Goal: Transaction & Acquisition: Purchase product/service

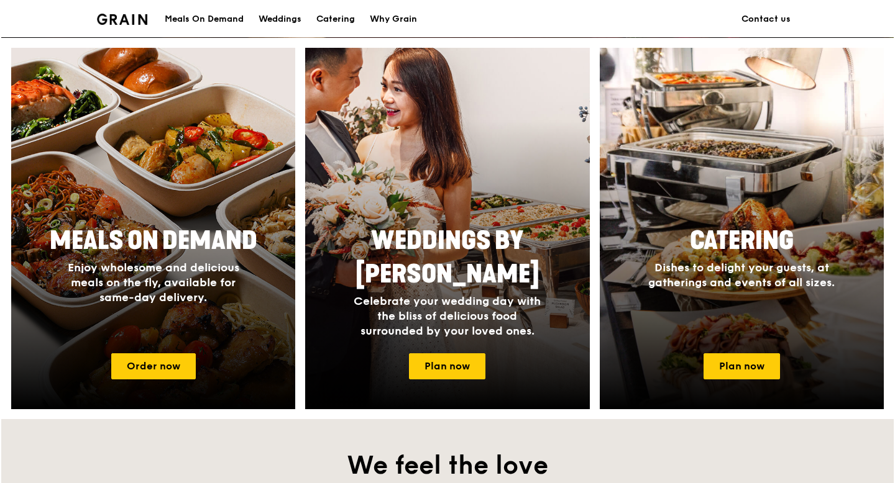
scroll to position [481, 0]
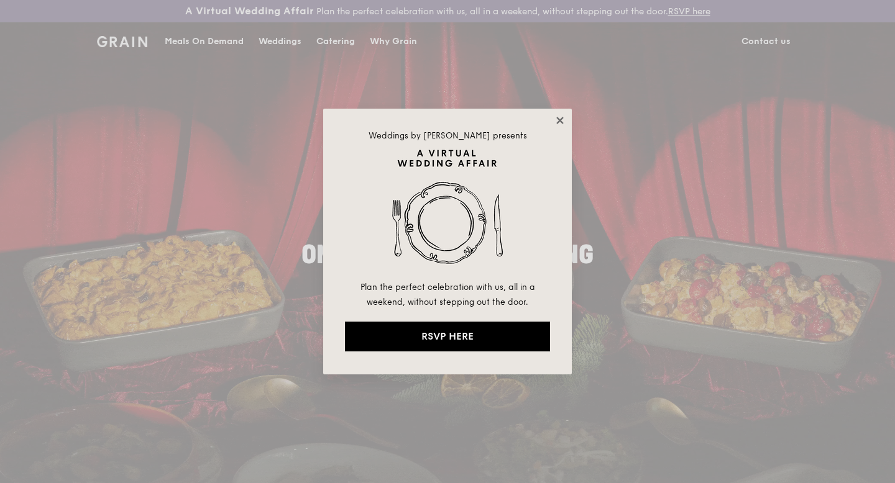
click at [557, 117] on icon at bounding box center [559, 120] width 7 height 7
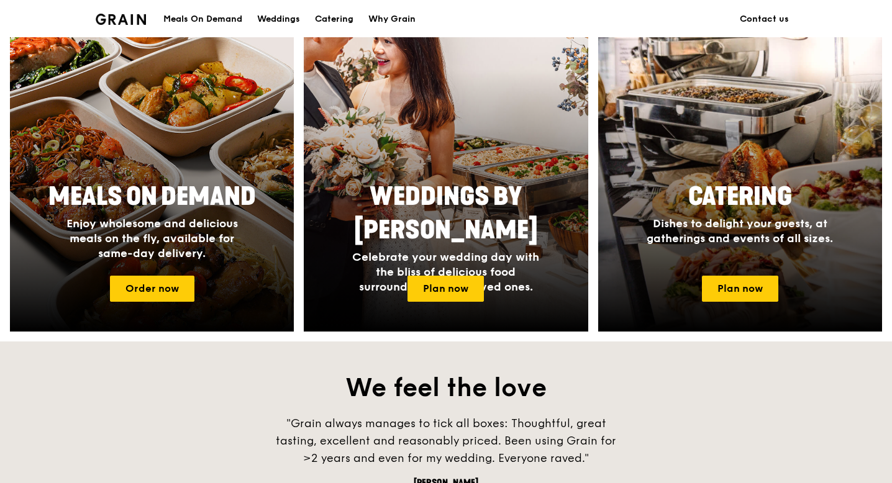
scroll to position [553, 0]
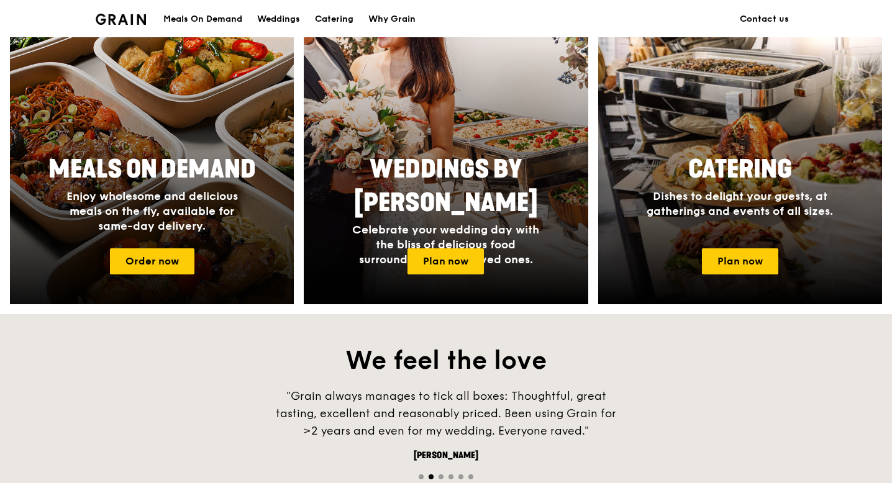
click at [201, 227] on span "Enjoy wholesome and delicious meals on the fly, available for same-day delivery." at bounding box center [152, 211] width 172 height 43
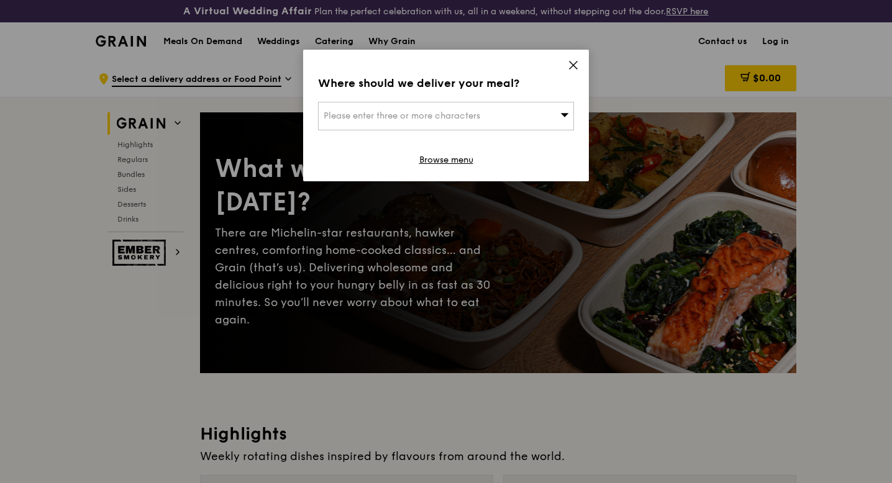
click at [545, 106] on div "Please enter three or more characters" at bounding box center [446, 116] width 256 height 29
click at [464, 115] on input "search" at bounding box center [446, 116] width 255 height 27
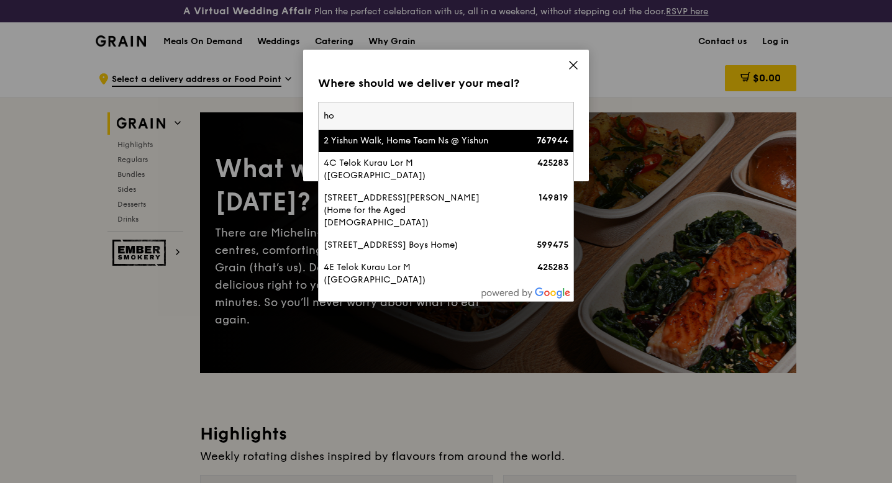
type input "h"
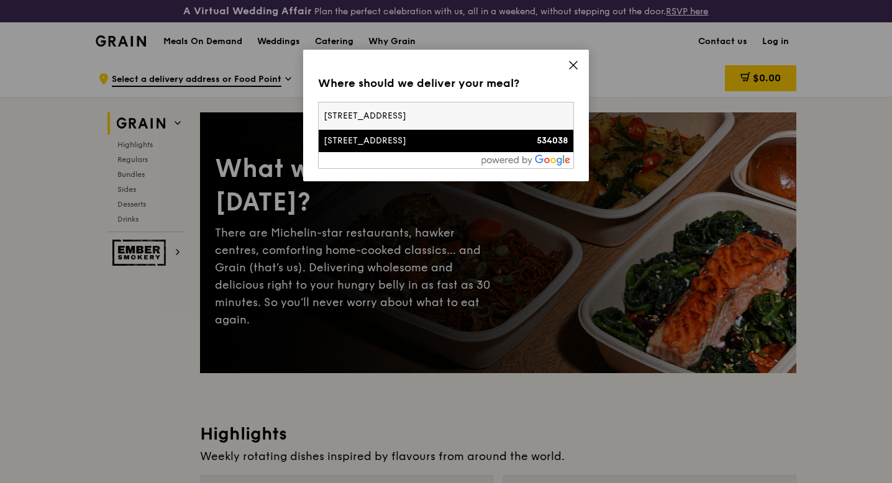
type input "8 hougang street 32"
click at [453, 137] on div "[STREET_ADDRESS]" at bounding box center [416, 141] width 184 height 12
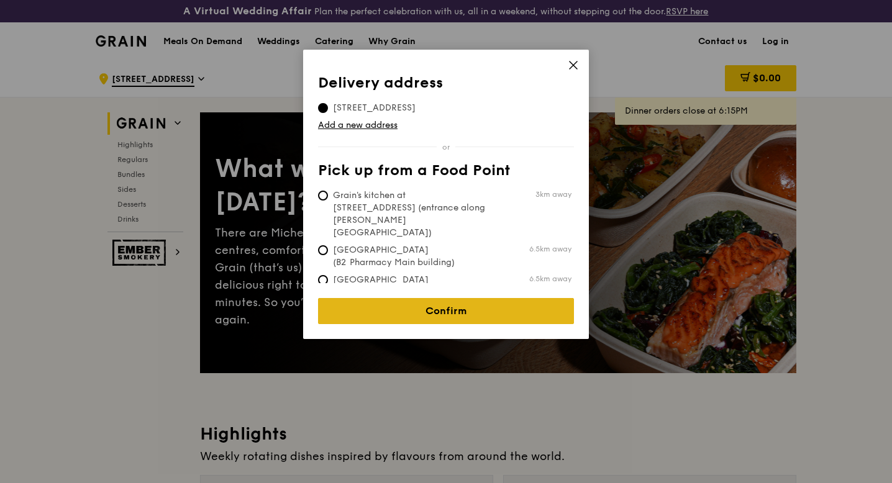
click at [447, 304] on link "Confirm" at bounding box center [446, 311] width 256 height 26
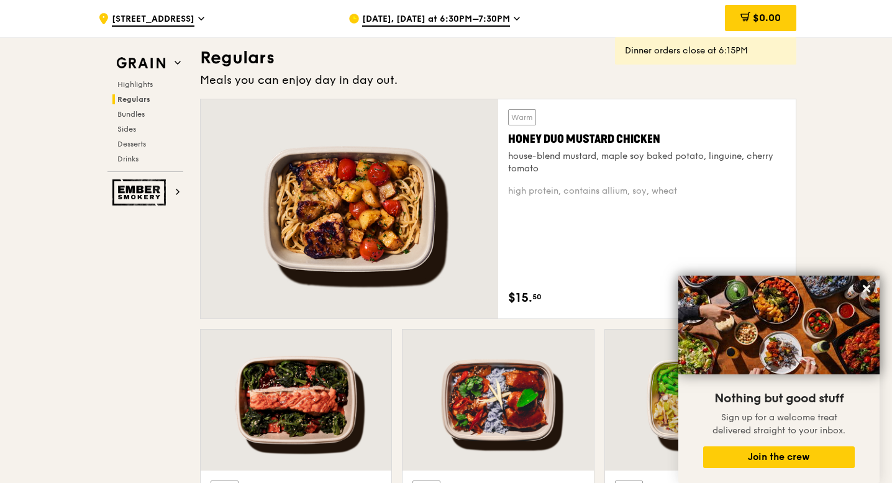
scroll to position [853, 0]
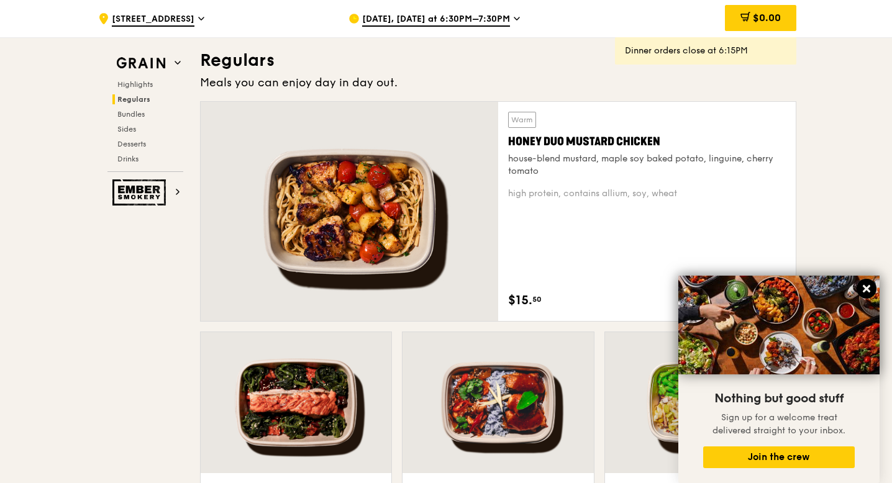
click at [867, 285] on icon at bounding box center [866, 288] width 11 height 11
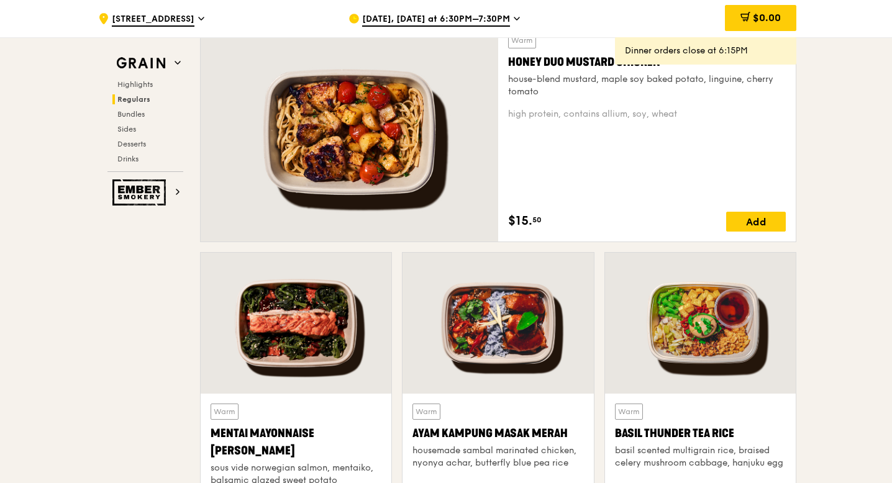
scroll to position [866, 0]
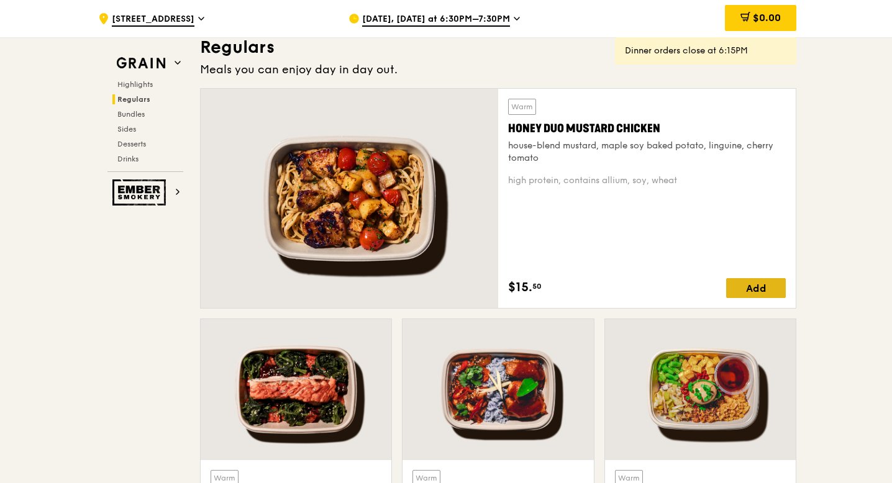
click at [758, 289] on div "Add" at bounding box center [756, 288] width 60 height 20
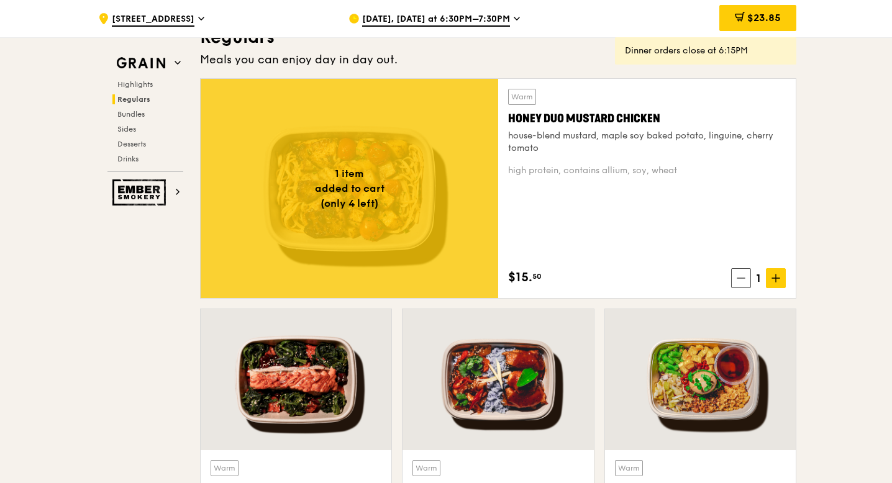
scroll to position [862, 0]
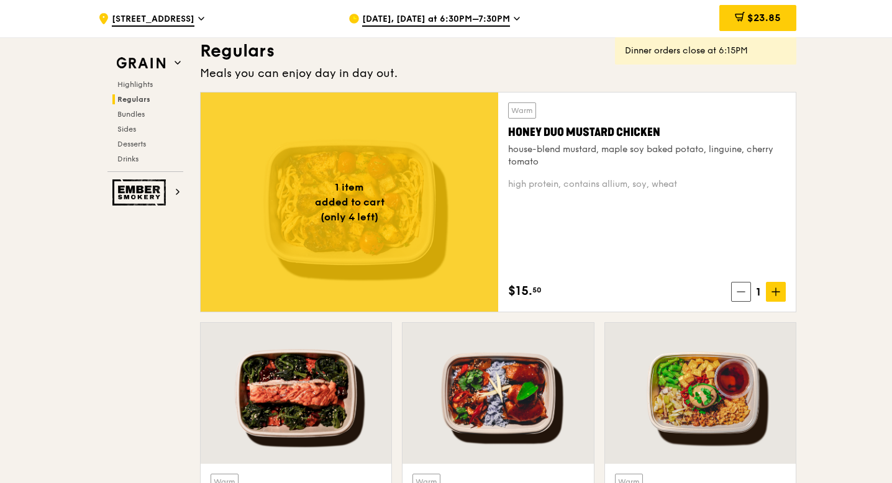
click at [475, 69] on div "Meals you can enjoy day in day out." at bounding box center [498, 73] width 597 height 17
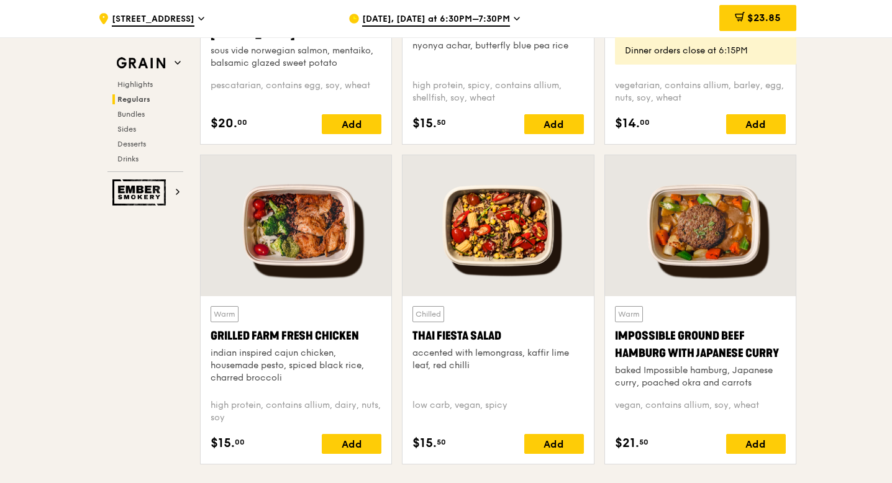
scroll to position [1334, 0]
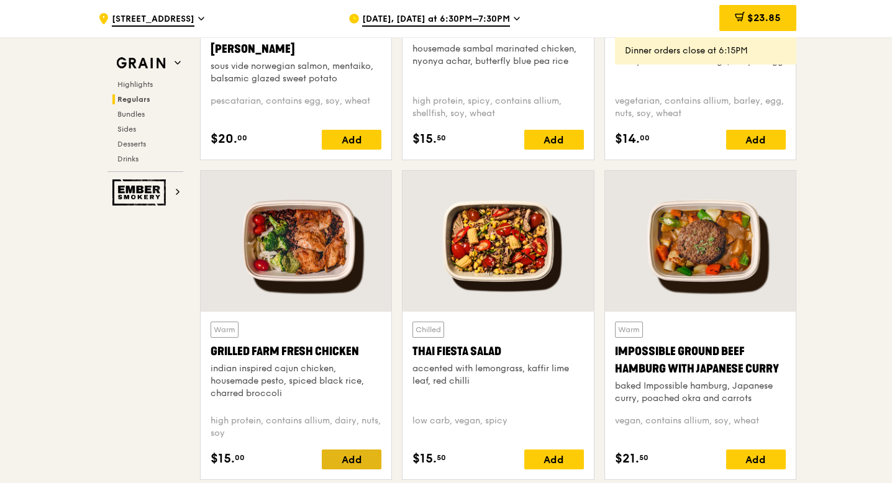
click at [356, 462] on div "Add" at bounding box center [352, 460] width 60 height 20
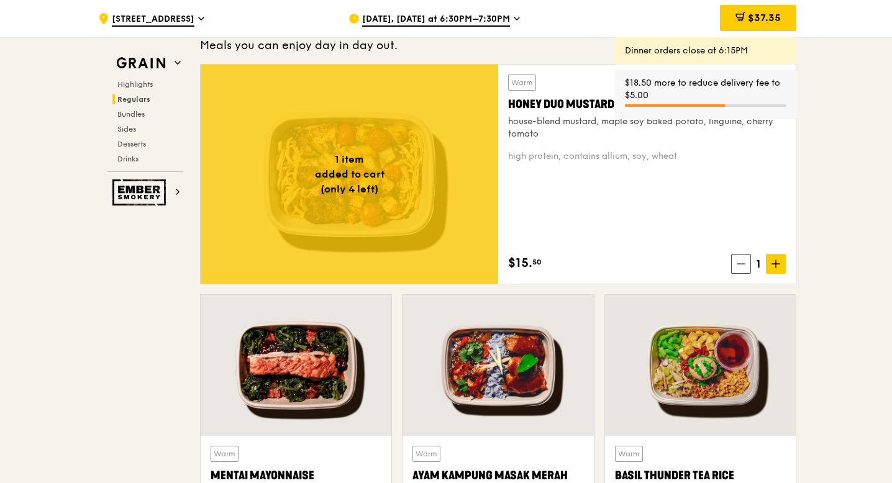
scroll to position [880, 0]
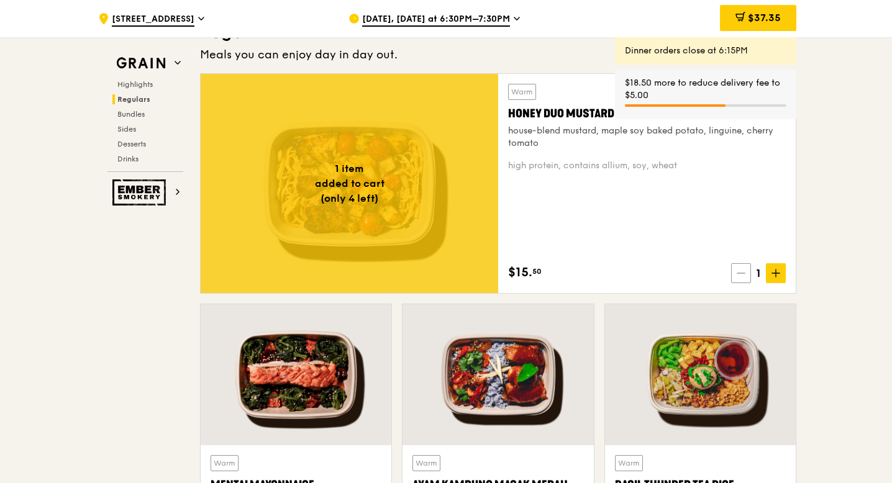
click at [748, 267] on span at bounding box center [741, 273] width 20 height 20
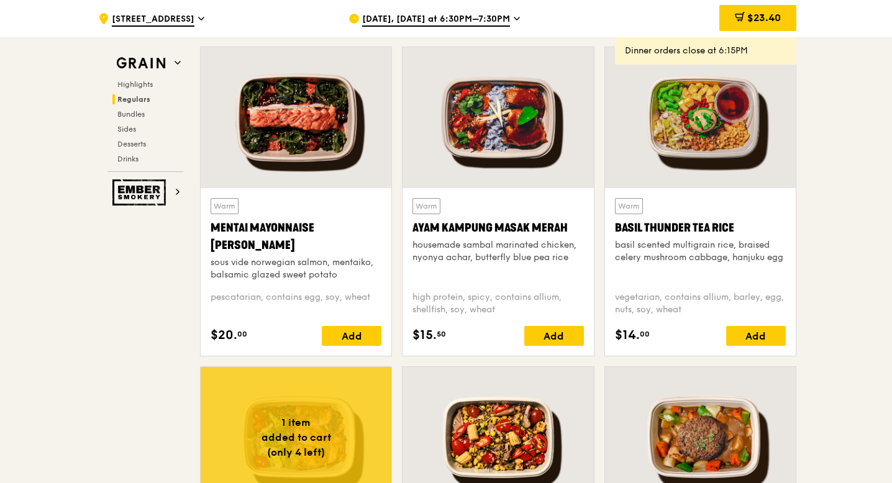
scroll to position [1105, 0]
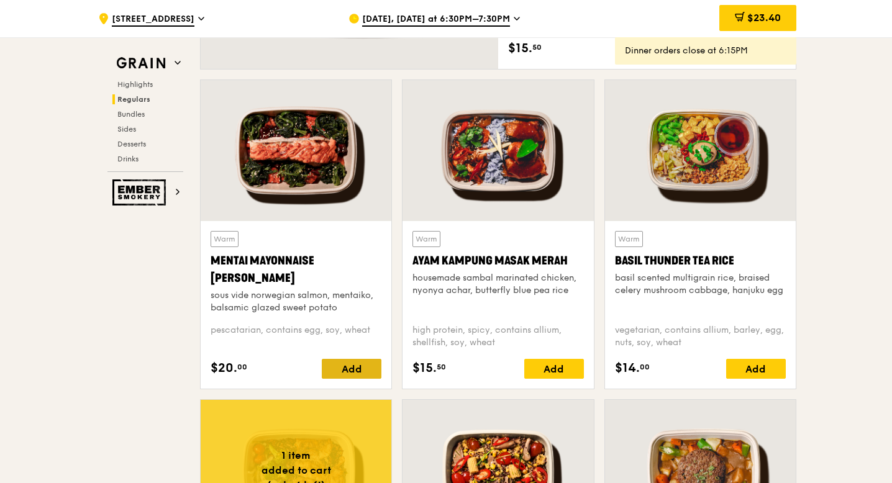
click at [344, 364] on div "Add" at bounding box center [352, 369] width 60 height 20
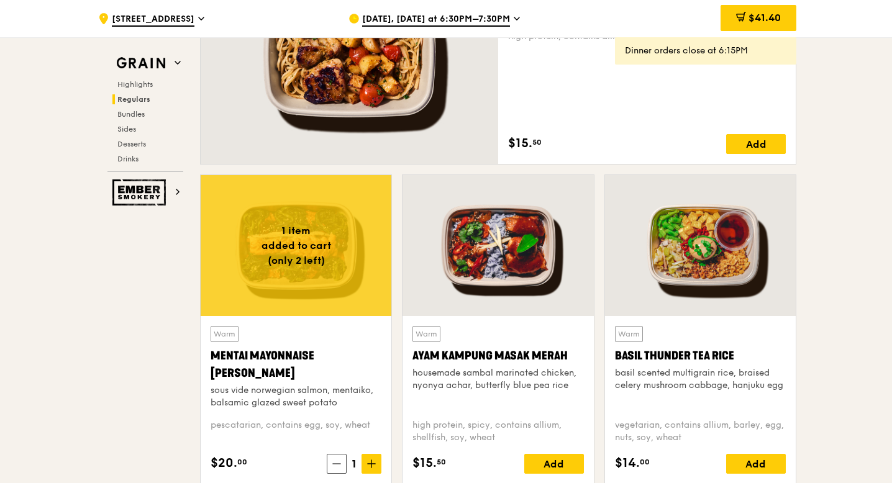
scroll to position [981, 0]
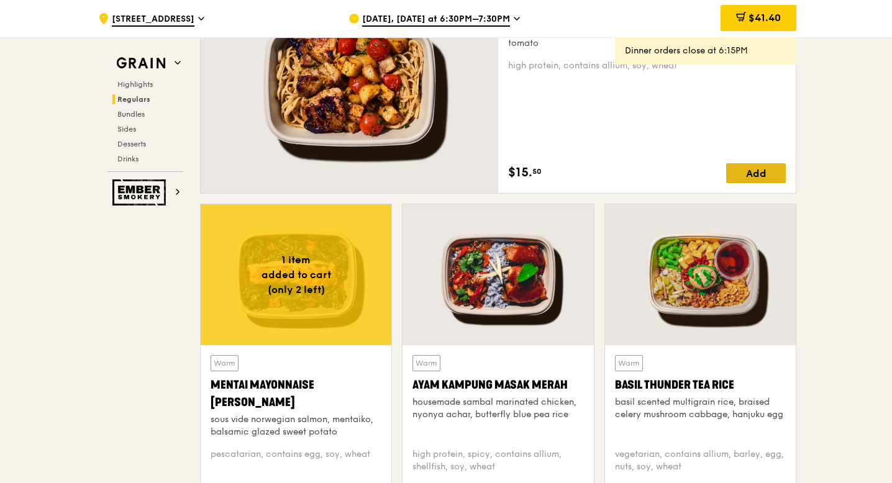
click at [743, 170] on div "Add" at bounding box center [756, 173] width 60 height 20
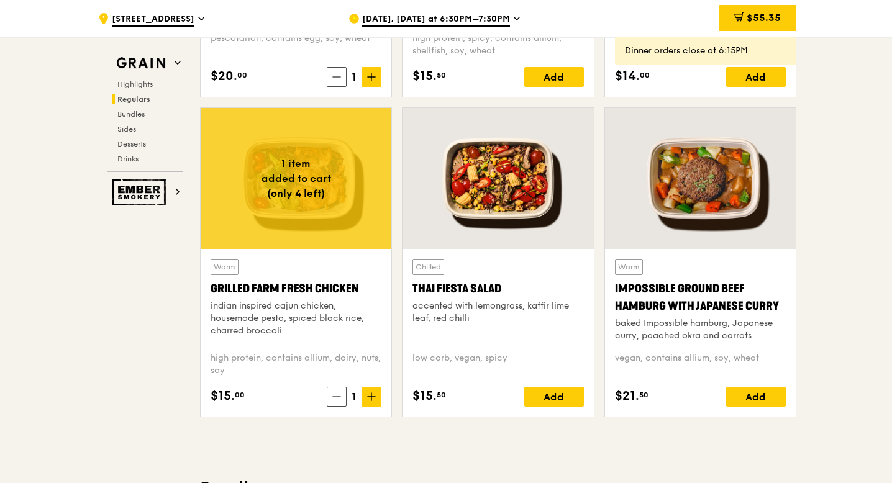
scroll to position [1376, 0]
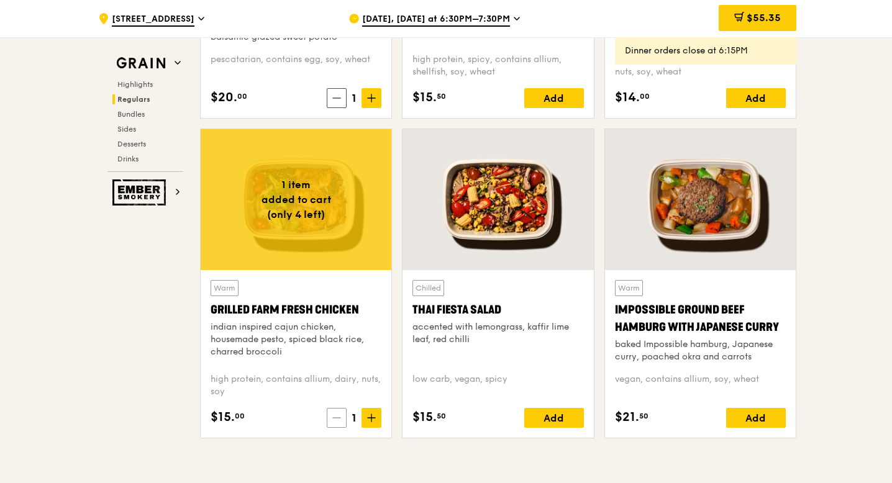
click at [340, 409] on span at bounding box center [337, 418] width 20 height 20
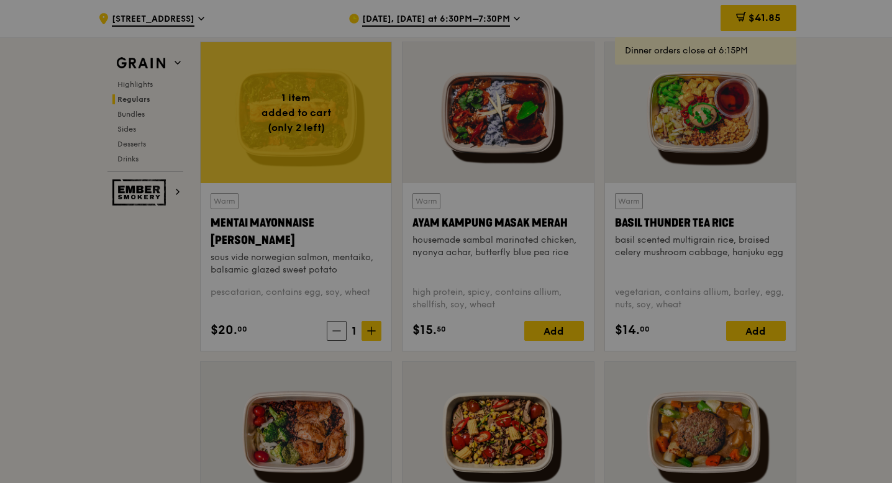
scroll to position [1128, 0]
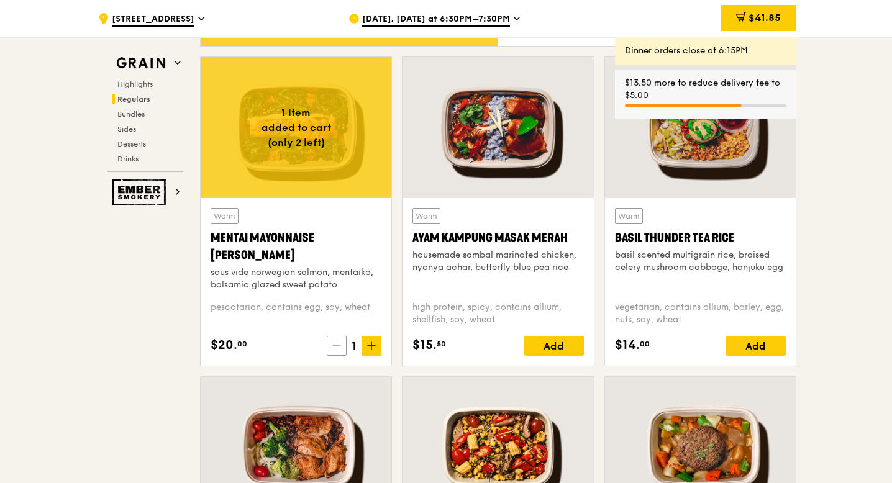
click at [336, 352] on span at bounding box center [337, 346] width 20 height 20
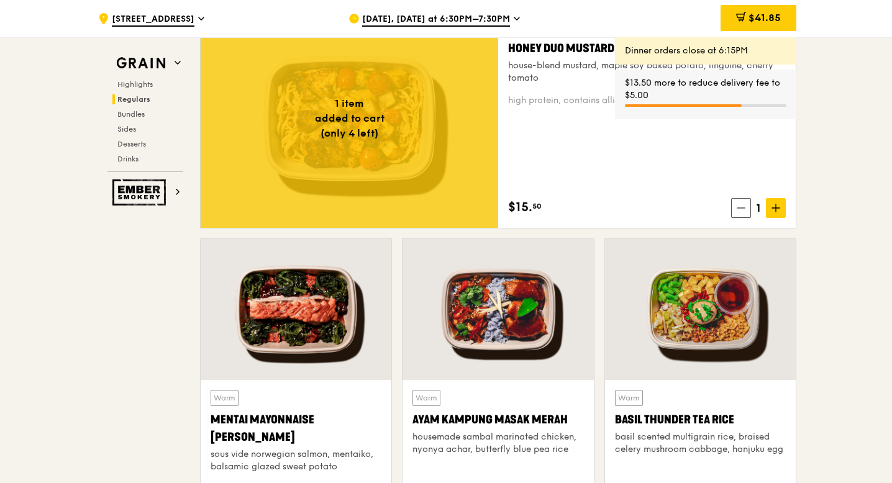
scroll to position [887, 0]
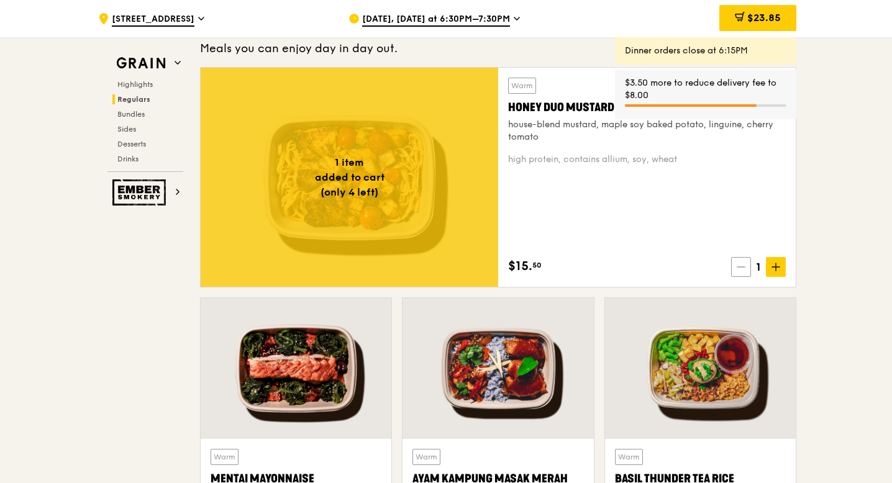
click at [738, 270] on icon at bounding box center [741, 267] width 9 height 9
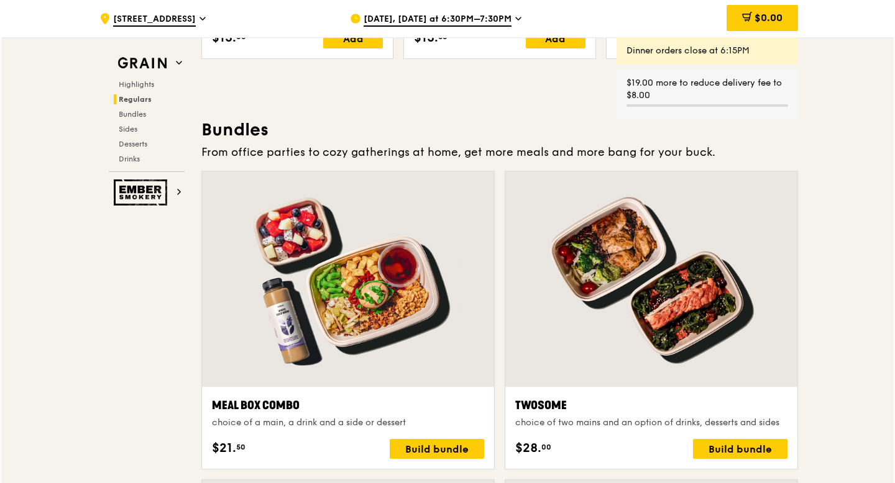
scroll to position [1845, 0]
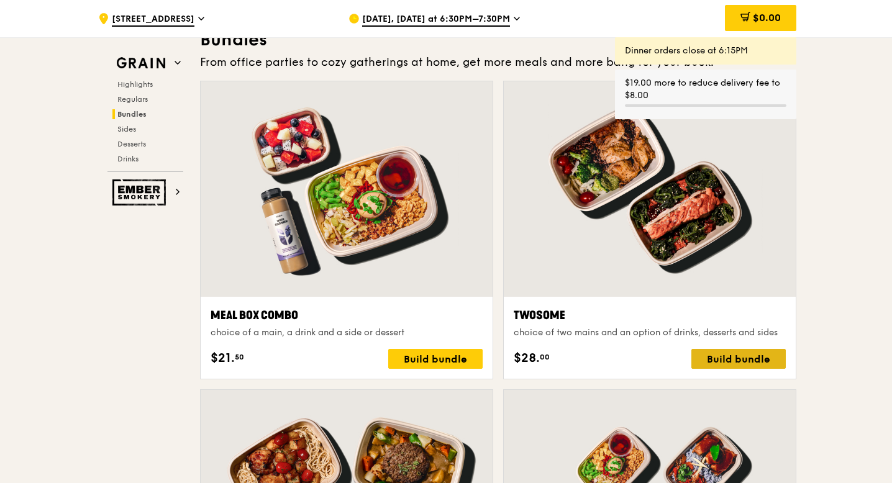
click at [748, 350] on div "Build bundle" at bounding box center [739, 359] width 94 height 20
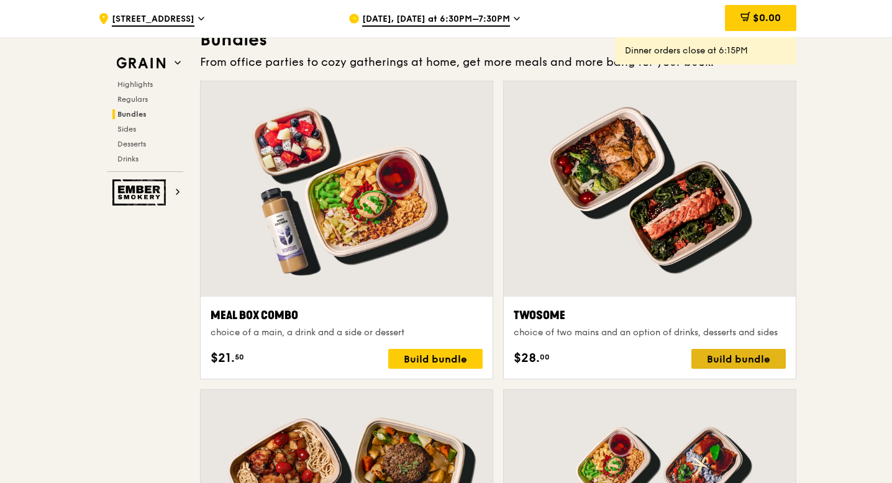
click at [713, 362] on div "Build bundle" at bounding box center [739, 359] width 94 height 20
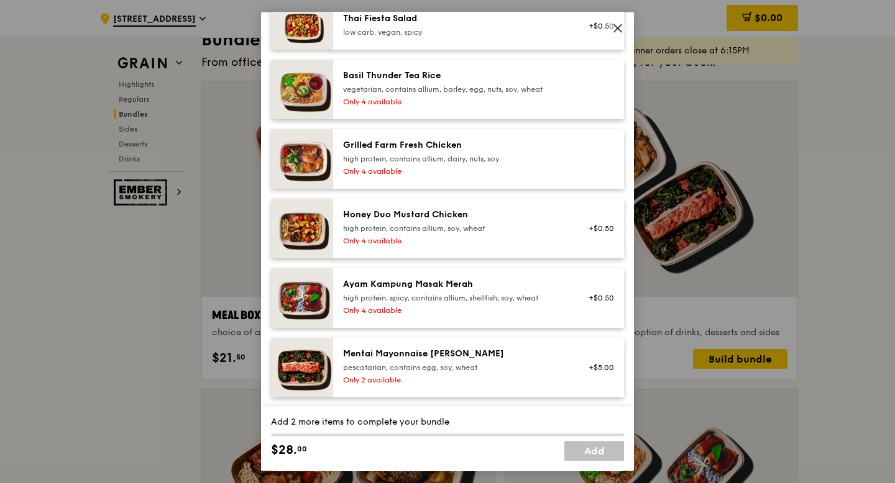
scroll to position [283, 0]
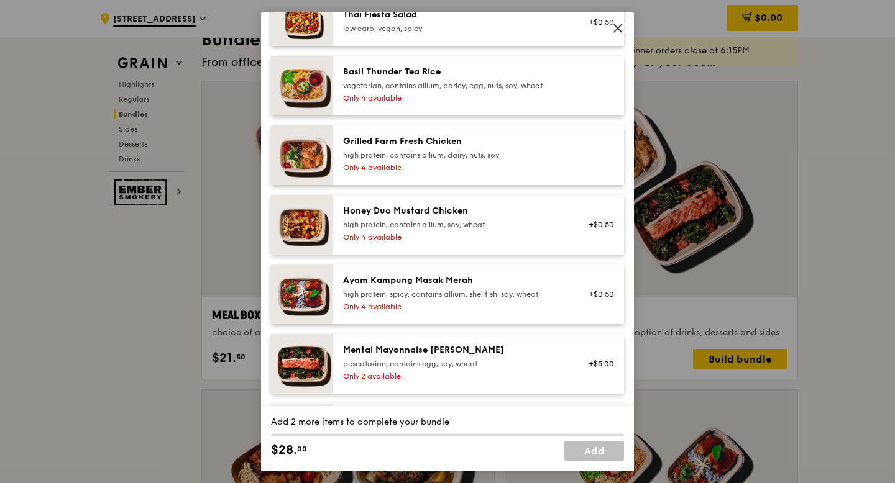
click at [433, 146] on div "Grilled Farm Fresh Chicken" at bounding box center [454, 141] width 223 height 12
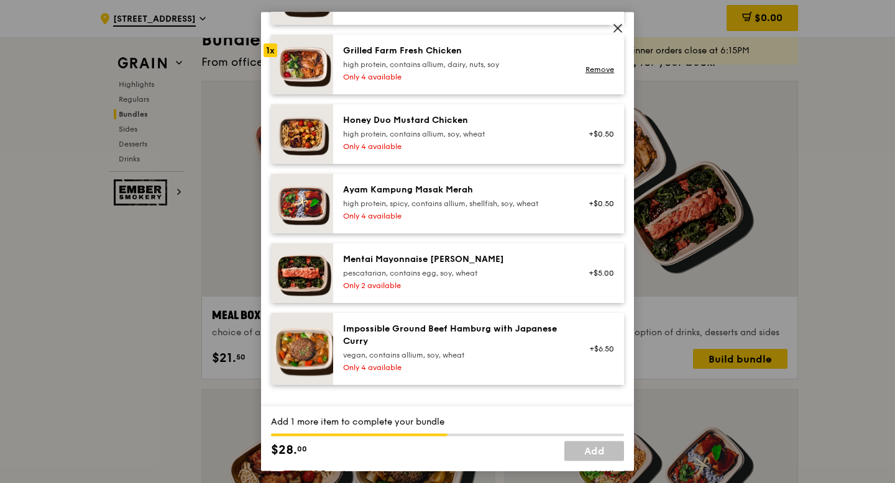
scroll to position [431, 0]
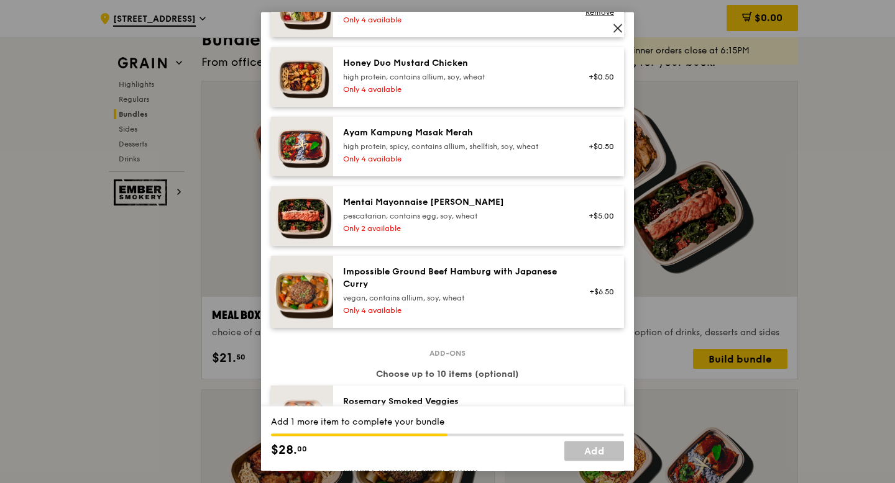
click at [462, 209] on div "Mentai Mayonnaise Aburi Salmon pescatarian, contains egg, soy, wheat" at bounding box center [454, 208] width 223 height 25
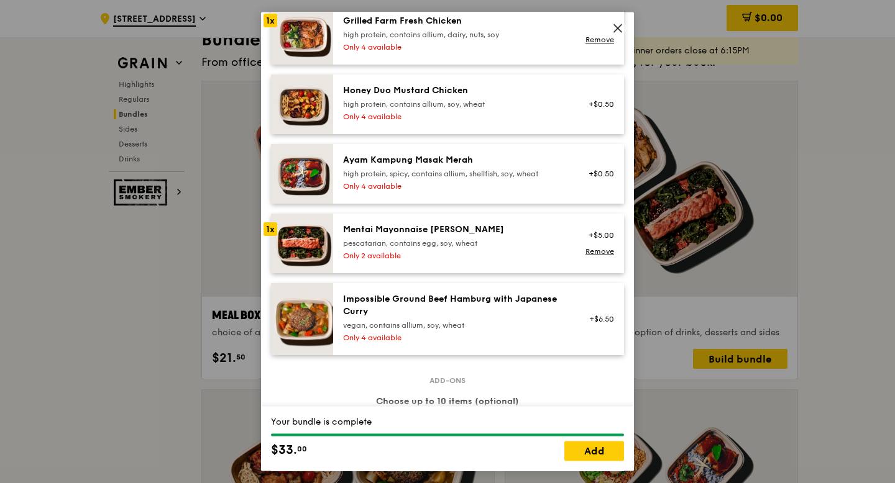
scroll to position [322, 0]
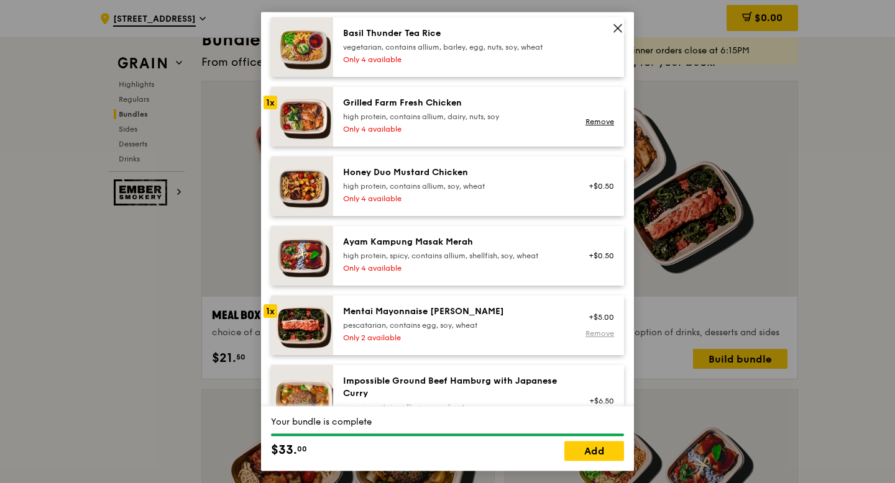
click at [606, 332] on link "Remove" at bounding box center [599, 334] width 29 height 9
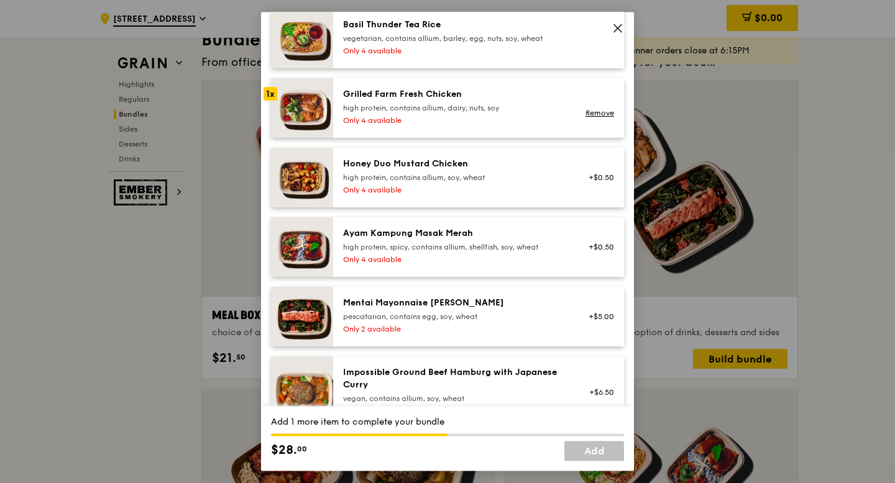
scroll to position [332, 0]
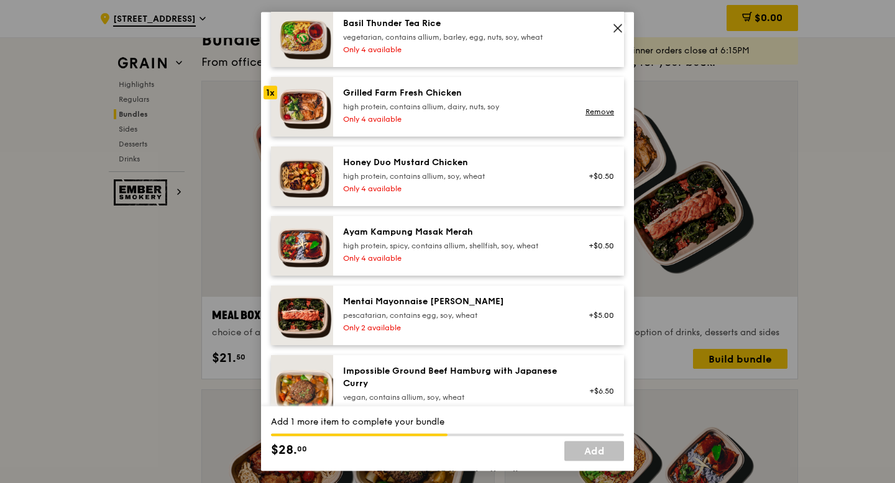
click at [501, 176] on div "high protein, contains allium, soy, wheat" at bounding box center [454, 177] width 223 height 10
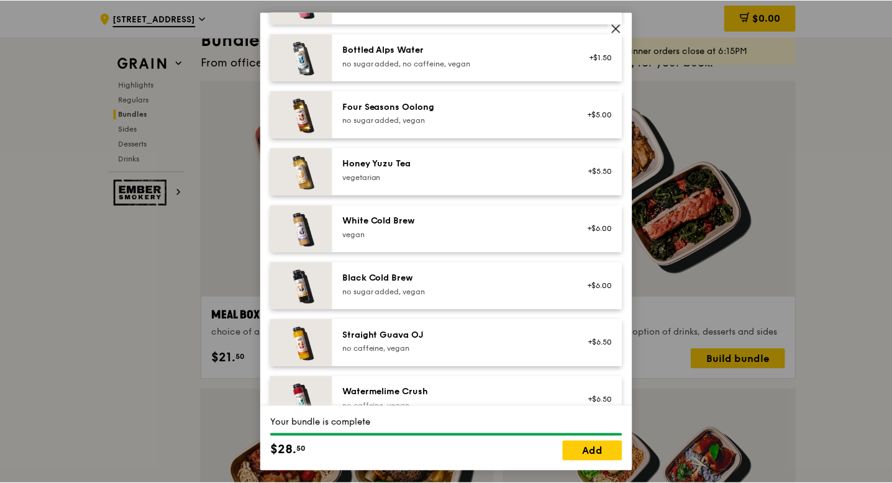
scroll to position [1597, 0]
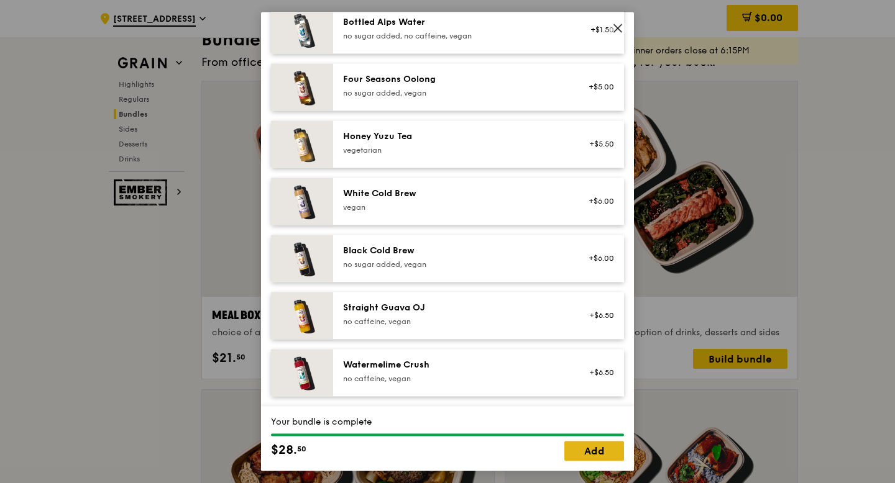
click at [601, 449] on link "Add" at bounding box center [594, 452] width 60 height 20
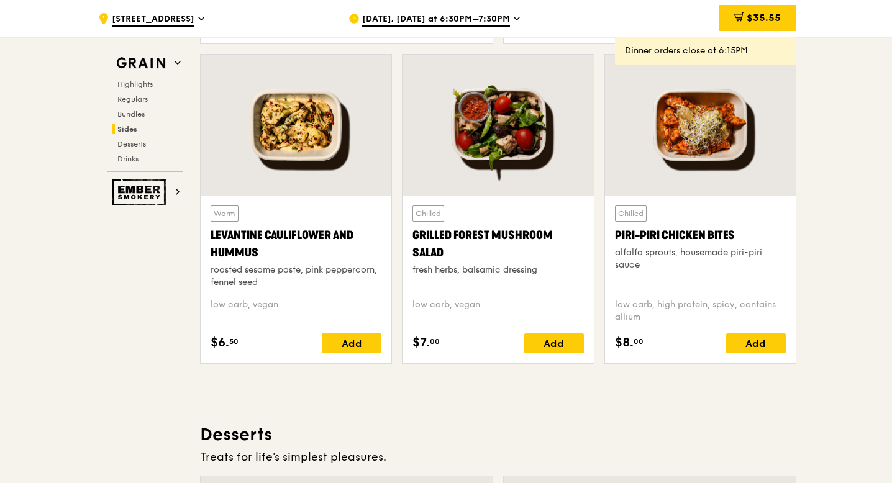
scroll to position [3204, 0]
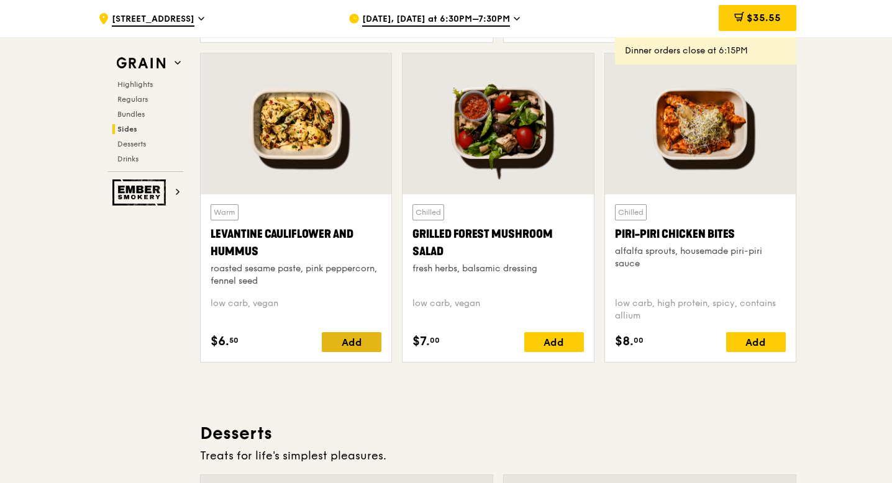
click at [359, 341] on div "Add" at bounding box center [352, 342] width 60 height 20
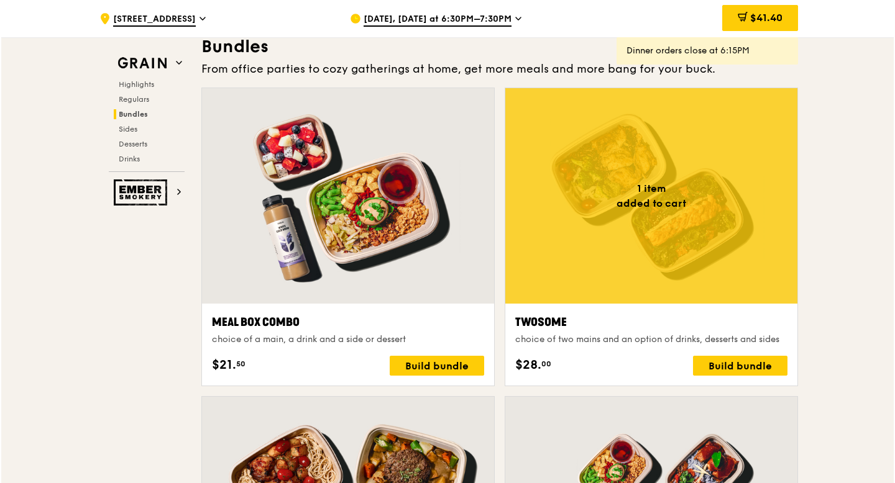
scroll to position [1836, 0]
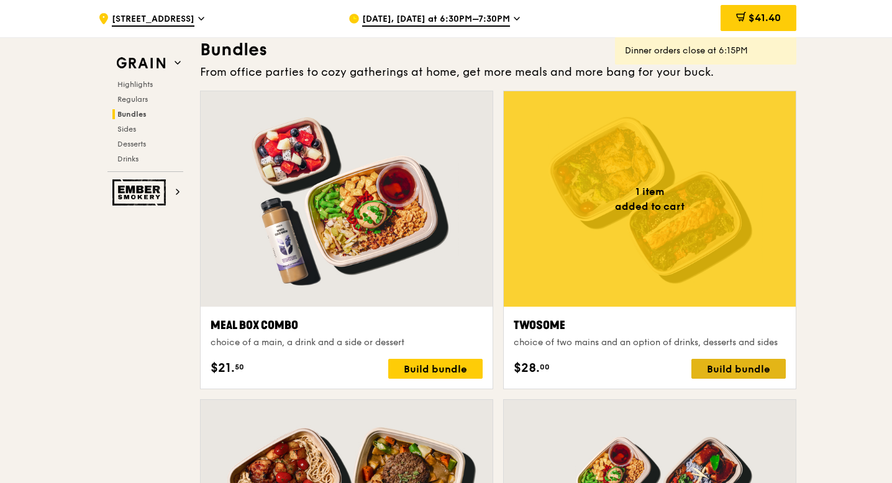
click at [723, 369] on div "Build bundle" at bounding box center [739, 369] width 94 height 20
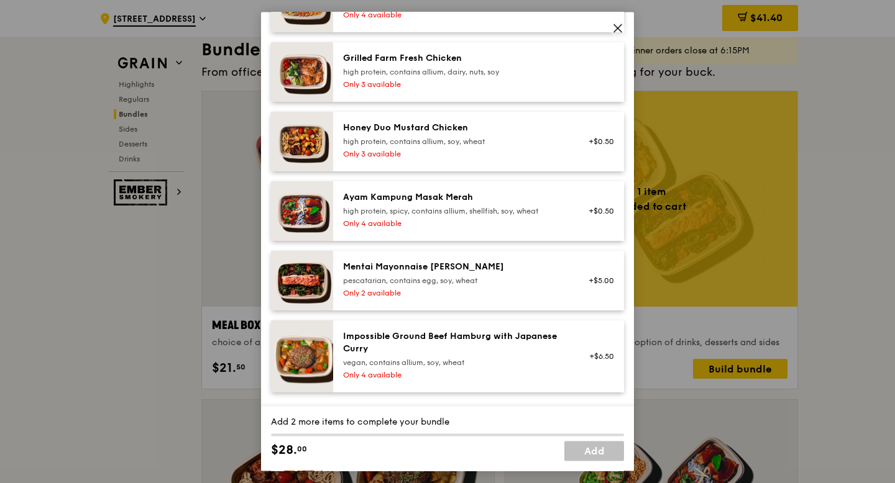
scroll to position [396, 0]
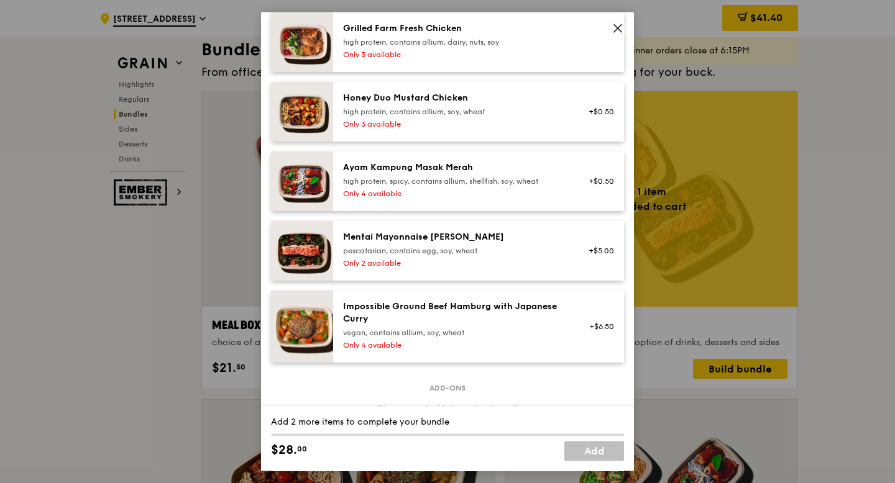
click at [537, 242] on div "Mentai Mayonnaise [PERSON_NAME]" at bounding box center [454, 237] width 223 height 12
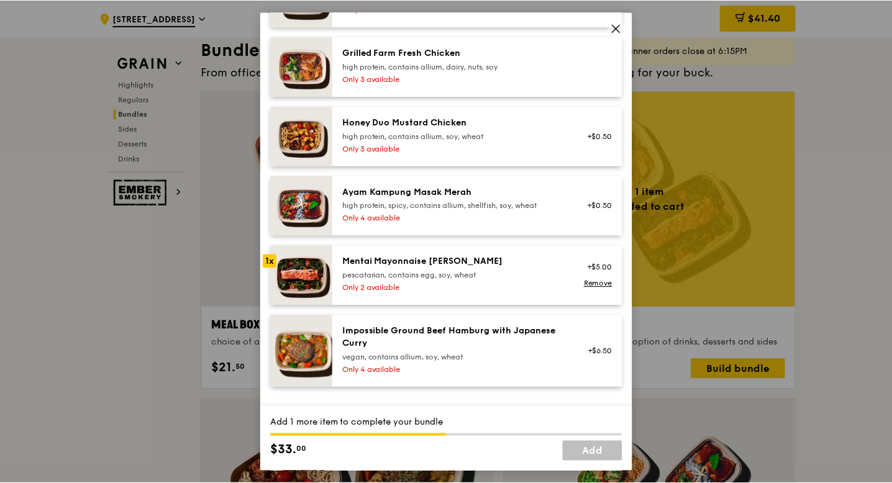
scroll to position [377, 0]
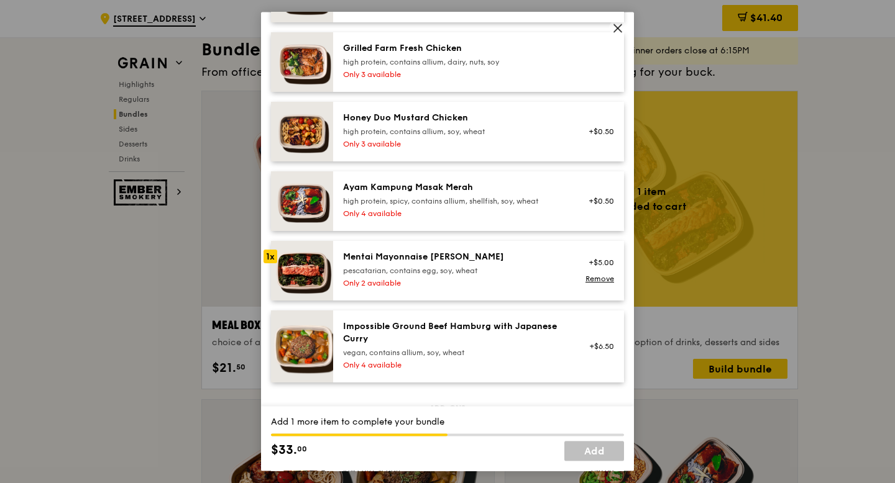
click at [565, 354] on div "vegan, contains allium, soy, wheat" at bounding box center [454, 353] width 223 height 10
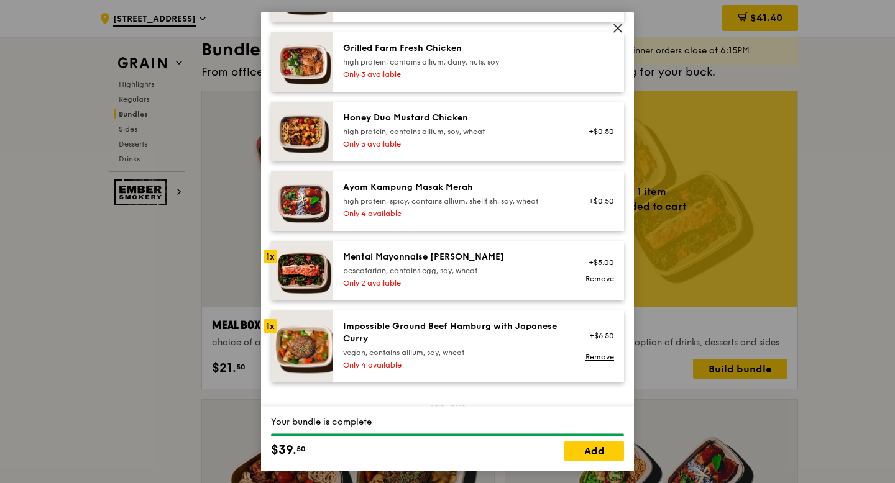
click at [616, 31] on icon at bounding box center [617, 27] width 11 height 11
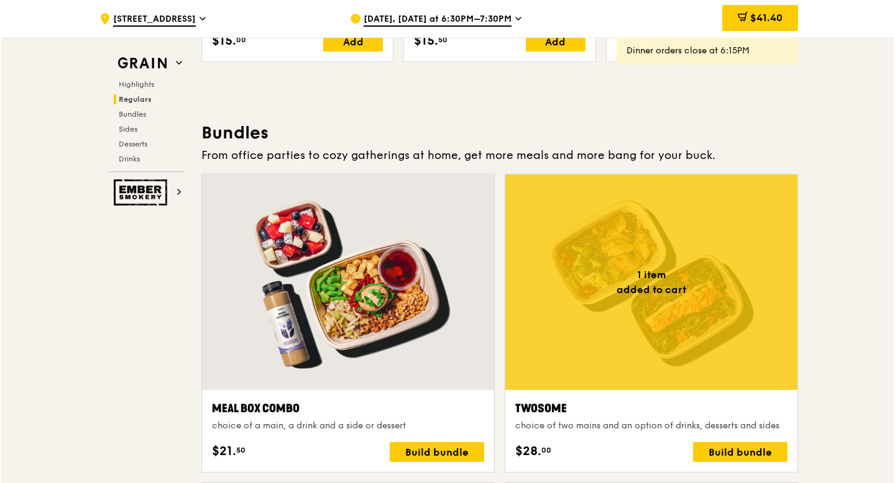
scroll to position [1765, 0]
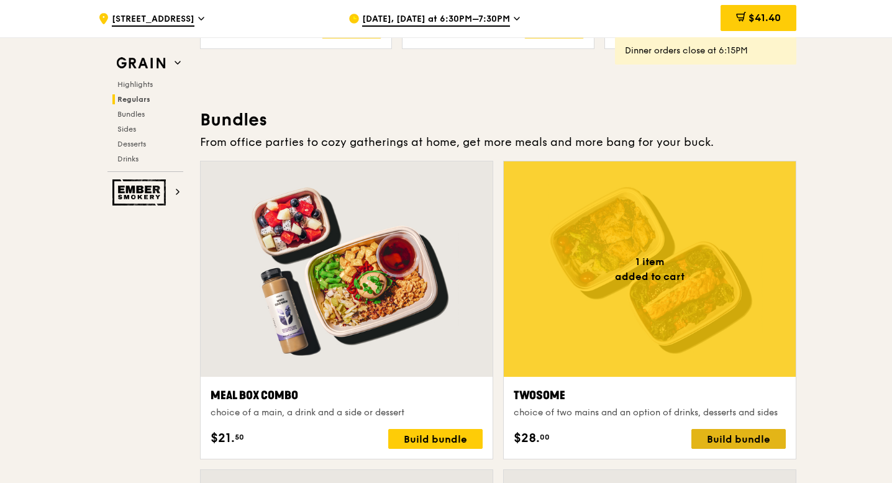
click at [714, 437] on div "Build bundle" at bounding box center [739, 439] width 94 height 20
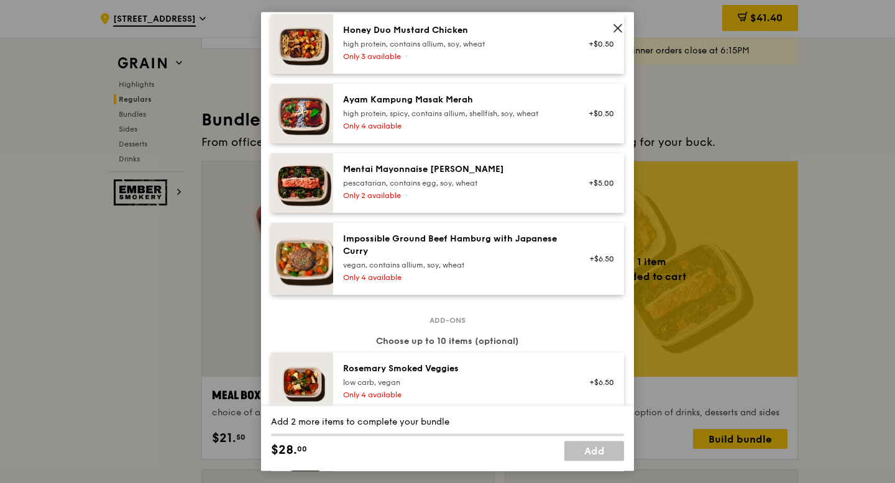
scroll to position [465, 0]
click at [513, 267] on div "vegan, contains allium, soy, wheat" at bounding box center [454, 265] width 223 height 10
click at [517, 185] on div "pescatarian, contains egg, soy, wheat" at bounding box center [454, 183] width 223 height 10
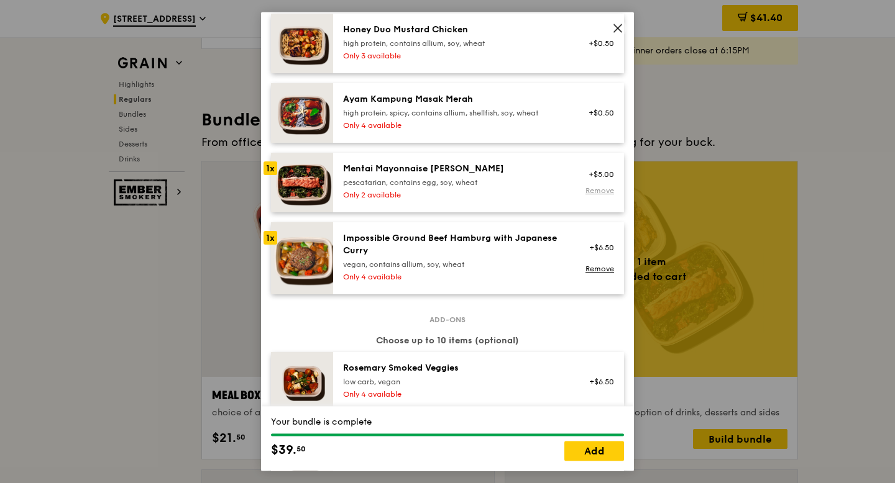
click at [597, 190] on link "Remove" at bounding box center [599, 191] width 29 height 9
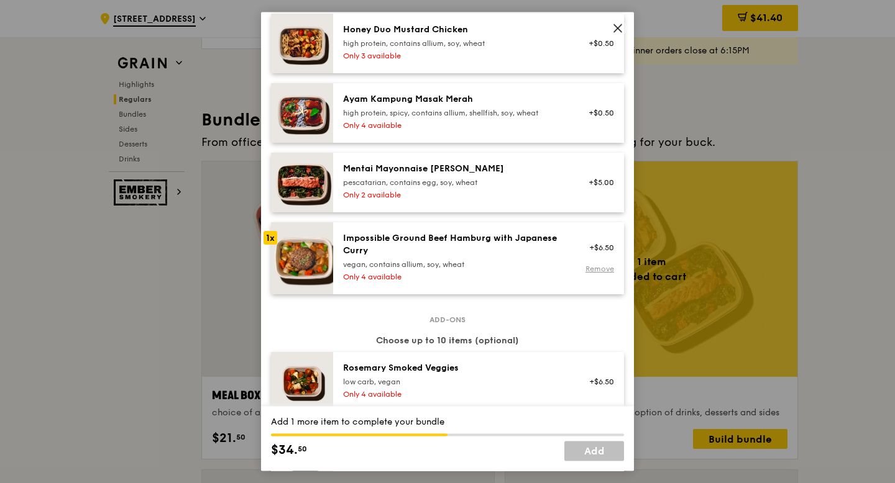
click at [600, 270] on link "Remove" at bounding box center [599, 269] width 29 height 9
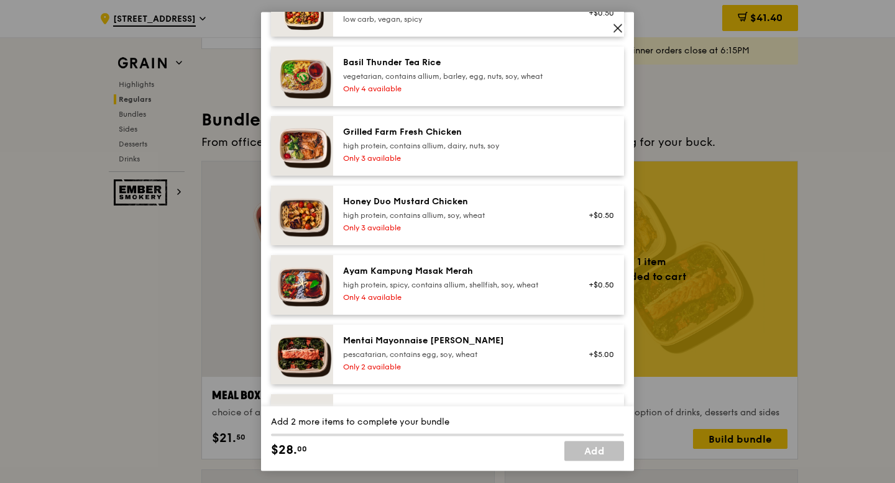
scroll to position [413, 0]
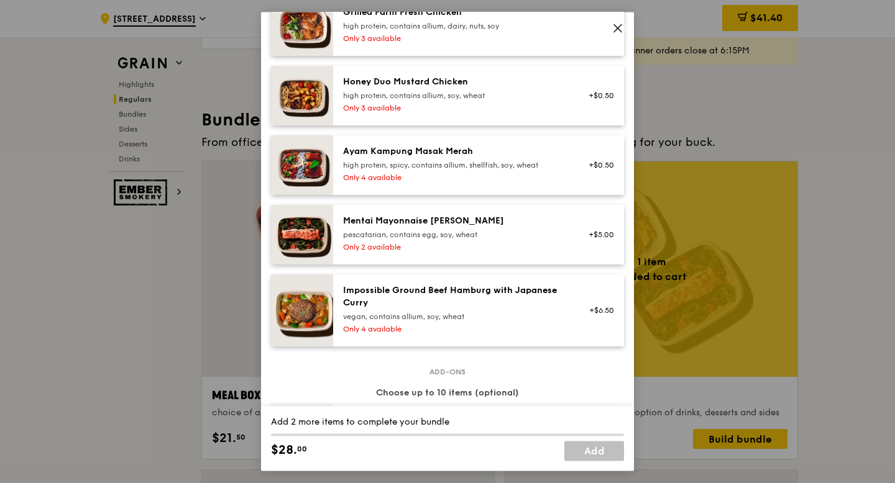
click at [511, 234] on div "pescatarian, contains egg, soy, wheat" at bounding box center [454, 235] width 223 height 10
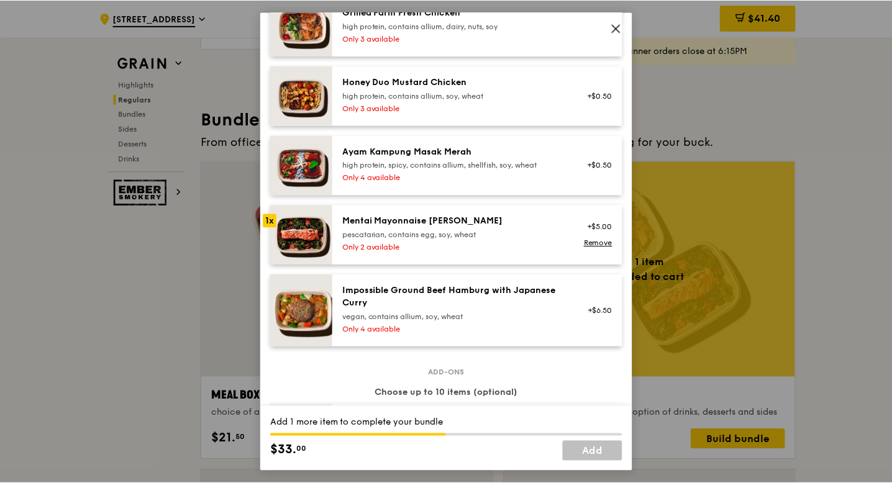
scroll to position [370, 0]
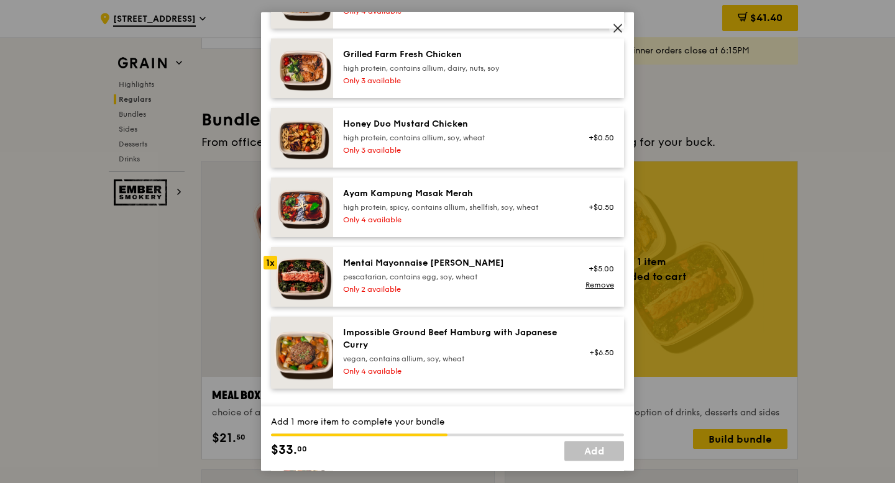
click at [541, 354] on div "vegan, contains allium, soy, wheat" at bounding box center [454, 359] width 223 height 10
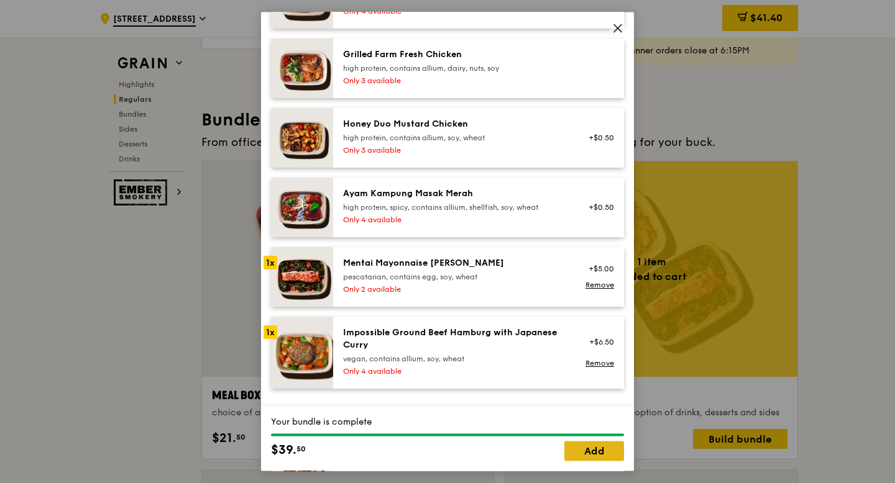
click at [588, 456] on link "Add" at bounding box center [594, 452] width 60 height 20
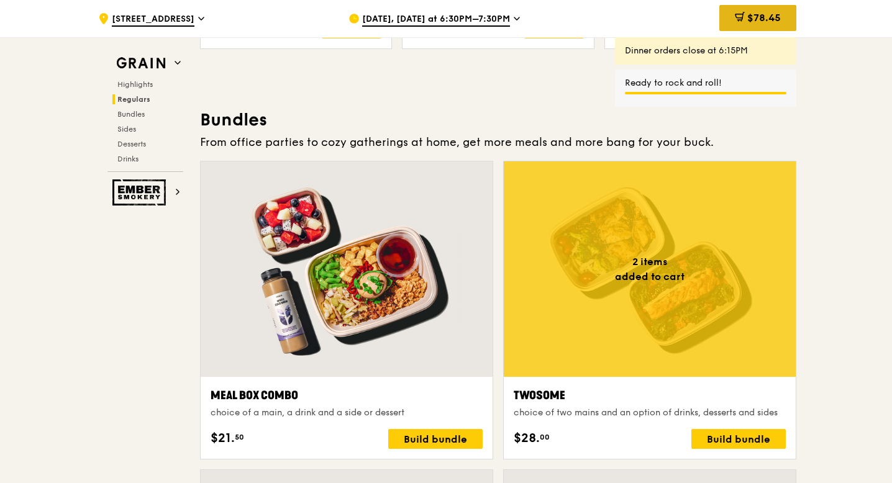
click at [757, 21] on span "$78.45" at bounding box center [765, 18] width 34 height 12
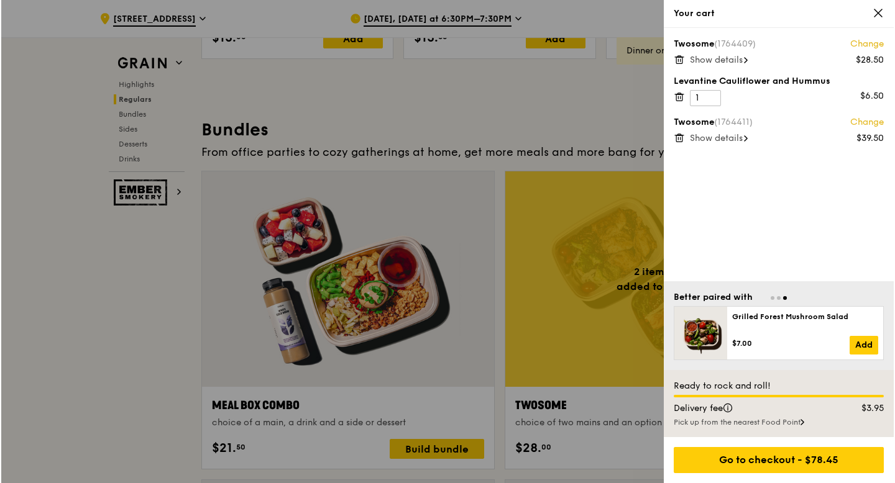
scroll to position [1750, 0]
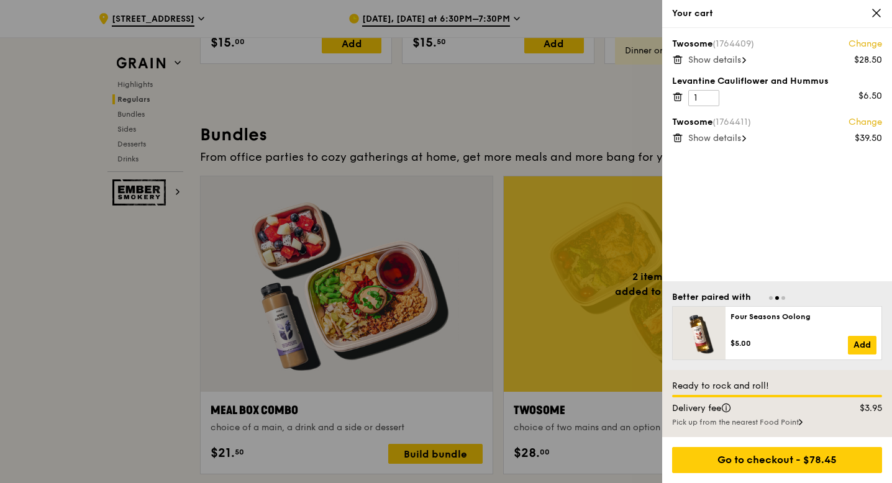
click at [877, 9] on icon at bounding box center [876, 12] width 11 height 11
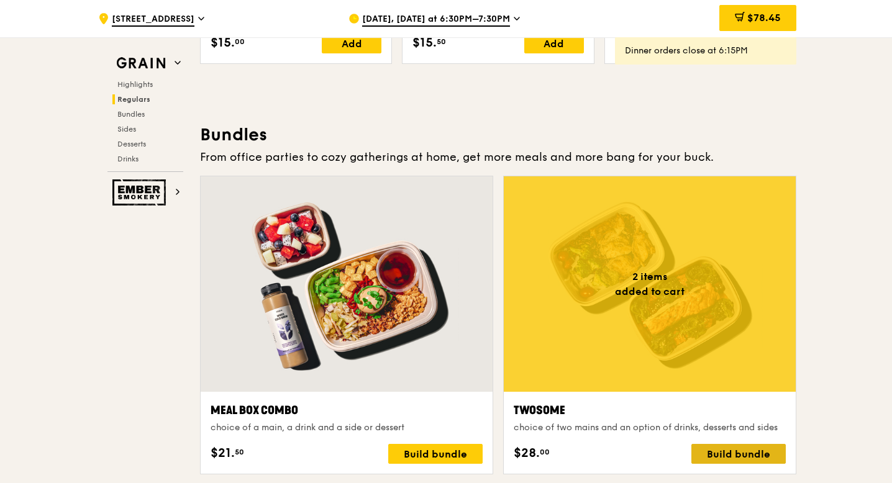
click at [718, 452] on div "Build bundle" at bounding box center [739, 454] width 94 height 20
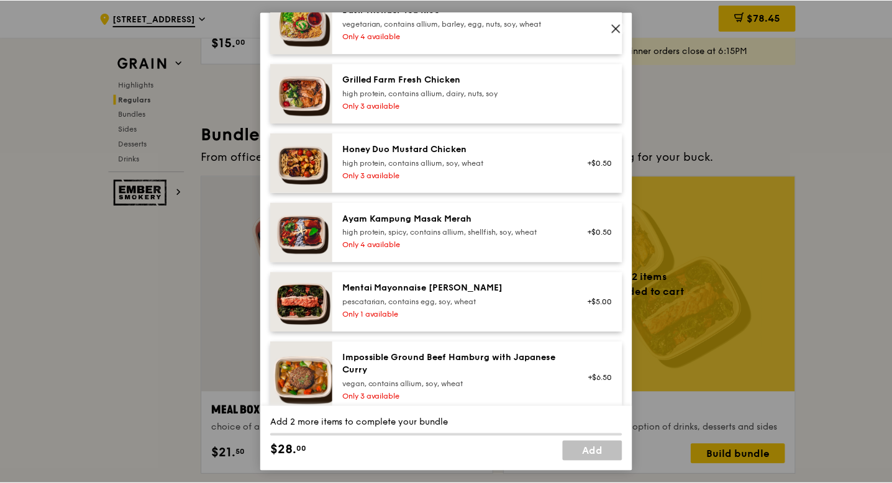
scroll to position [463, 0]
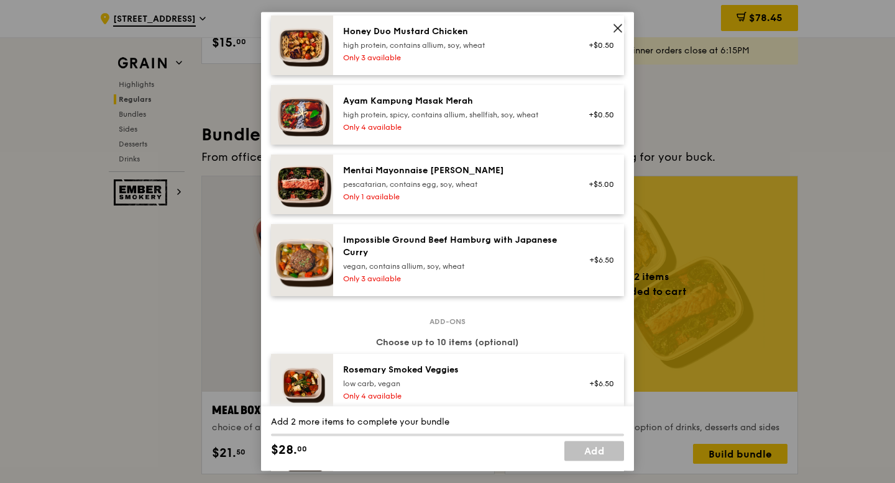
click at [619, 26] on icon at bounding box center [617, 27] width 7 height 7
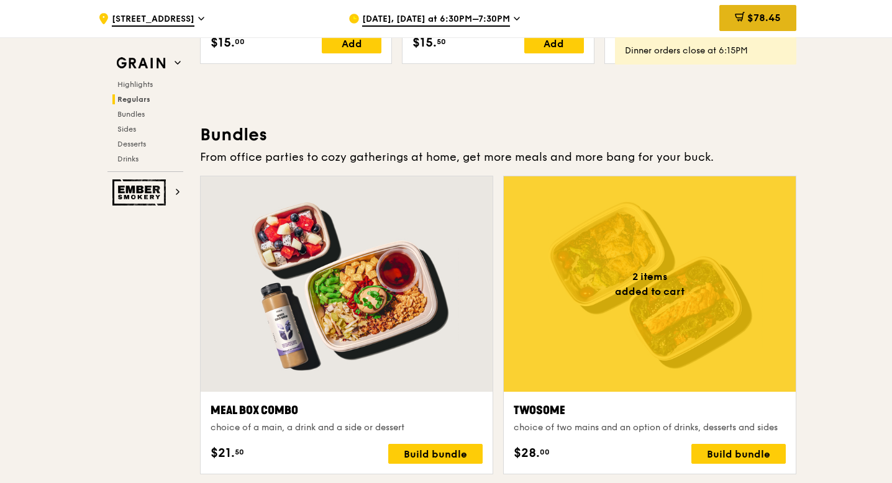
click at [736, 19] on icon at bounding box center [740, 17] width 10 height 10
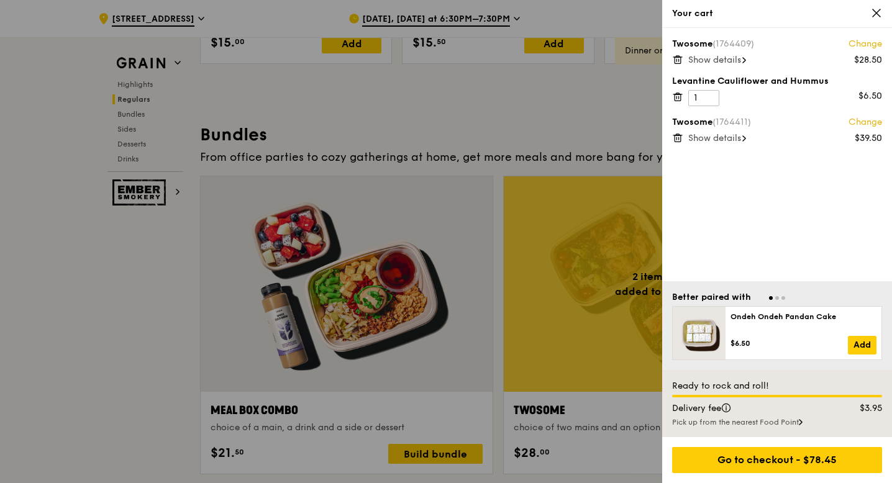
scroll to position [1745, 0]
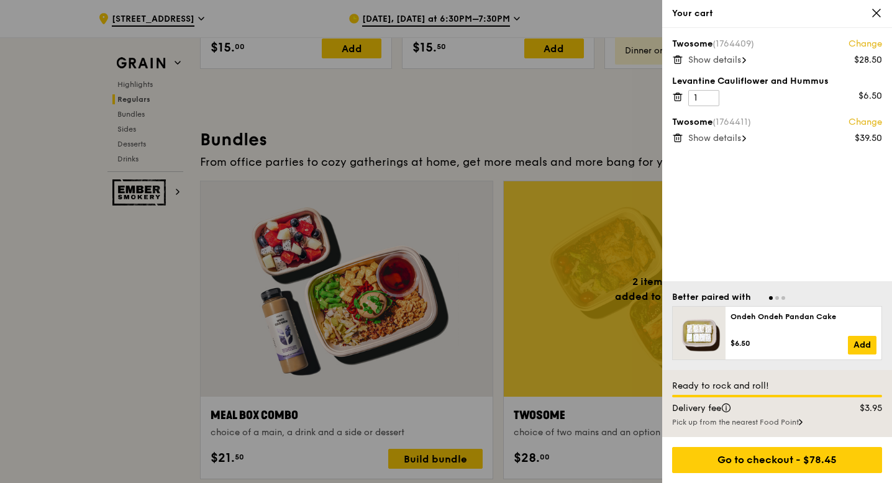
click at [676, 137] on icon at bounding box center [677, 137] width 11 height 11
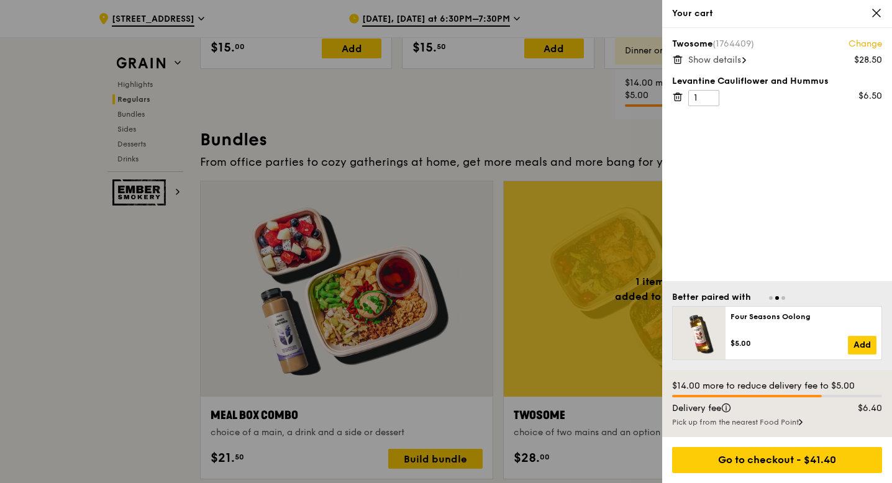
scroll to position [1740, 0]
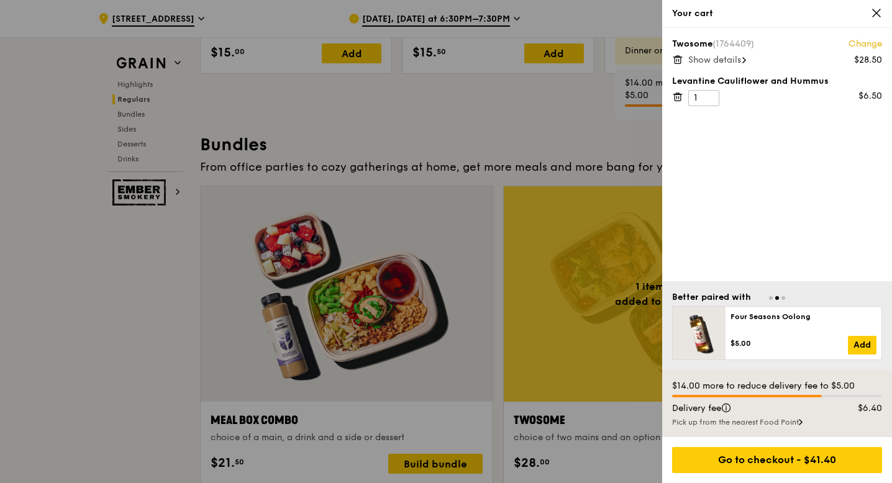
click at [582, 181] on div at bounding box center [446, 241] width 892 height 483
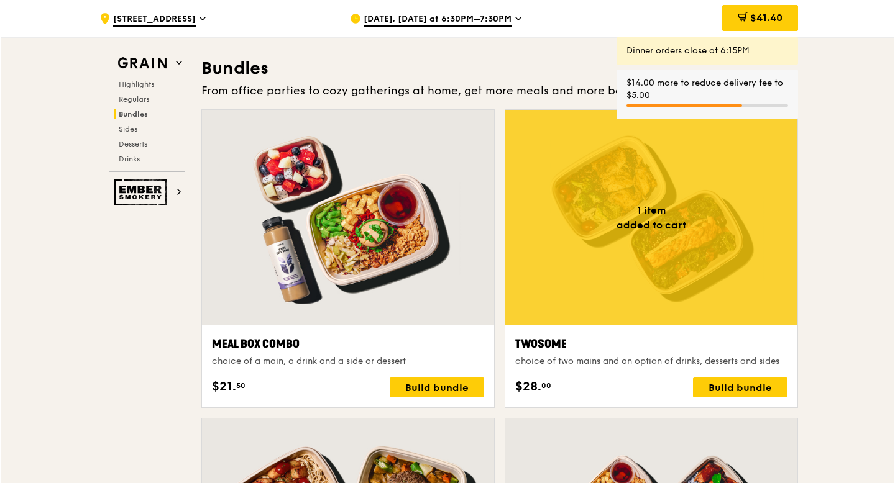
scroll to position [1831, 0]
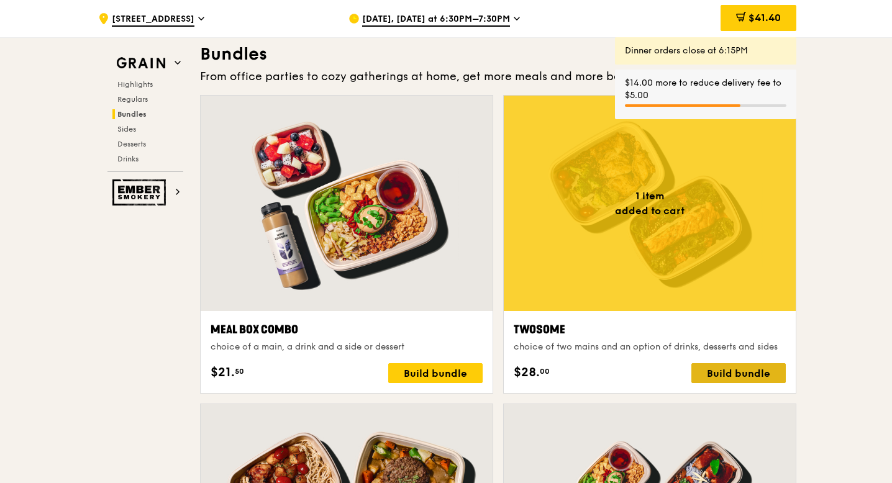
click at [720, 372] on div "Build bundle" at bounding box center [739, 374] width 94 height 20
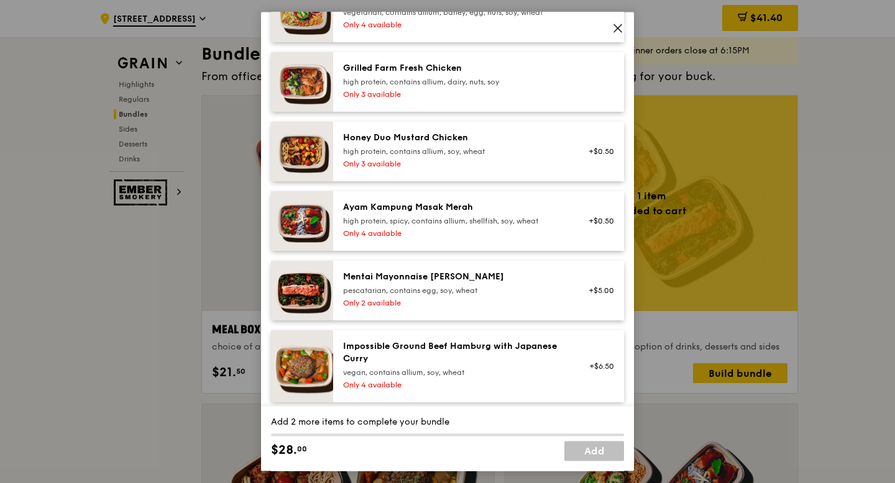
scroll to position [359, 0]
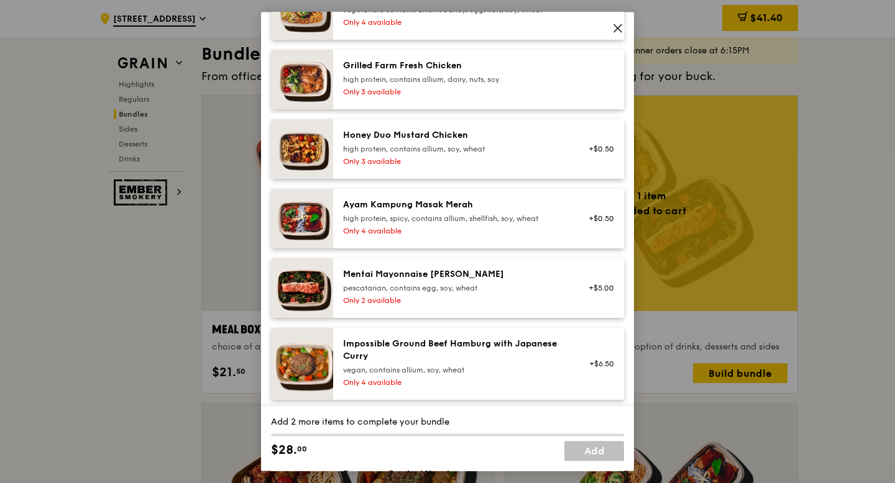
click at [354, 283] on div "Mentai Mayonnaise Aburi Salmon pescatarian, contains egg, soy, wheat" at bounding box center [454, 280] width 223 height 25
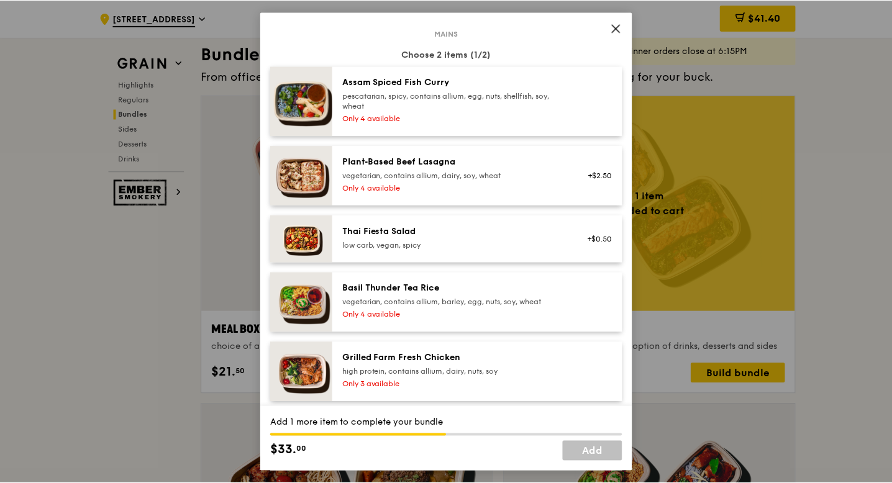
scroll to position [65, 0]
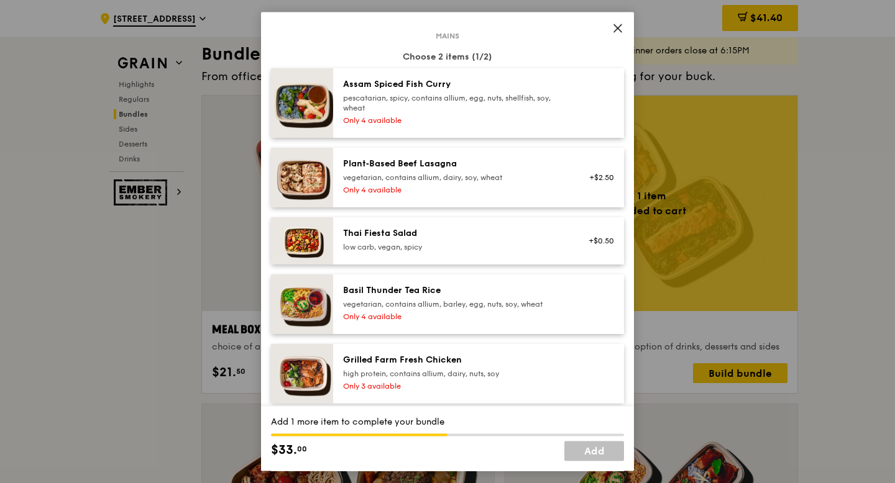
click at [460, 170] on div "Plant‑Based Beef Lasagna" at bounding box center [454, 164] width 223 height 12
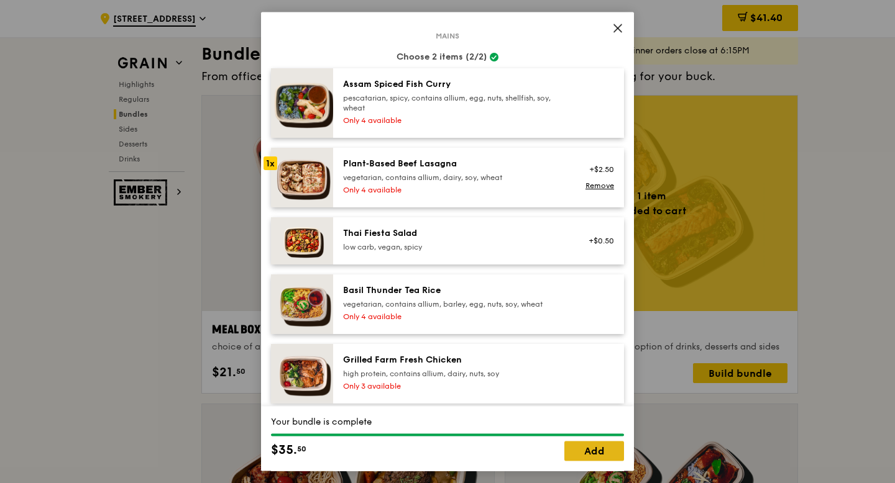
click at [591, 445] on link "Add" at bounding box center [594, 452] width 60 height 20
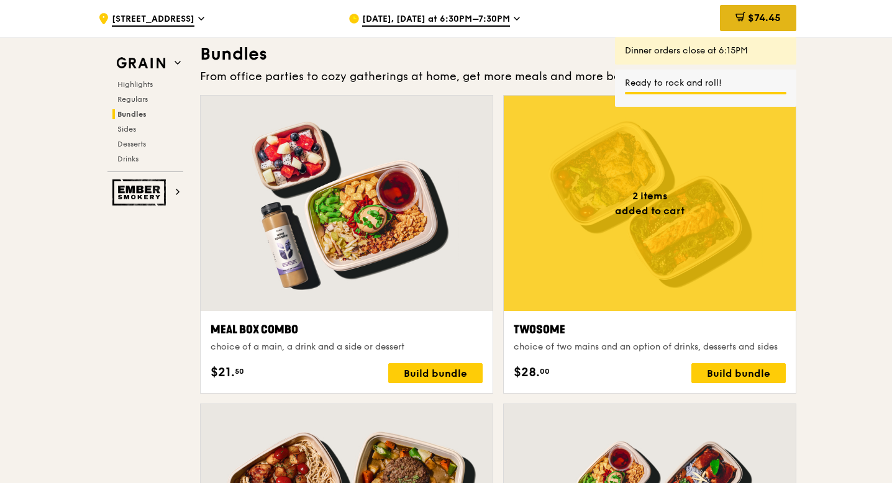
click at [775, 13] on span "$74.45" at bounding box center [764, 18] width 33 height 12
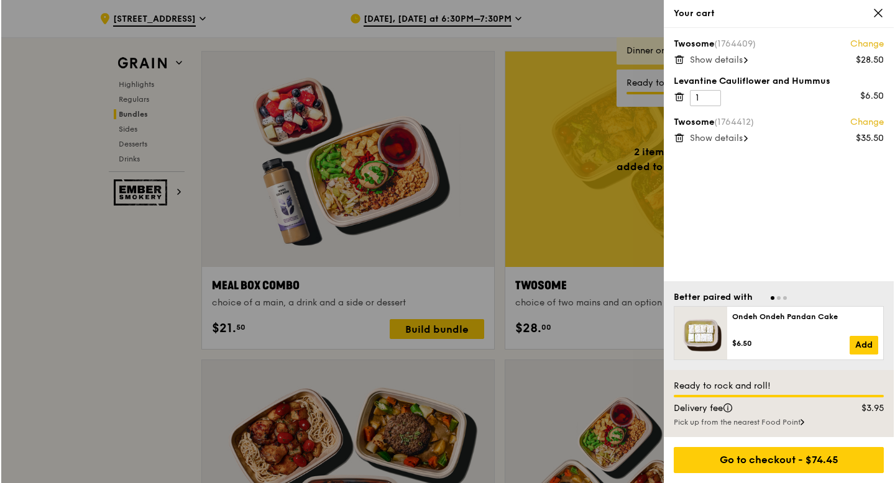
scroll to position [1880, 0]
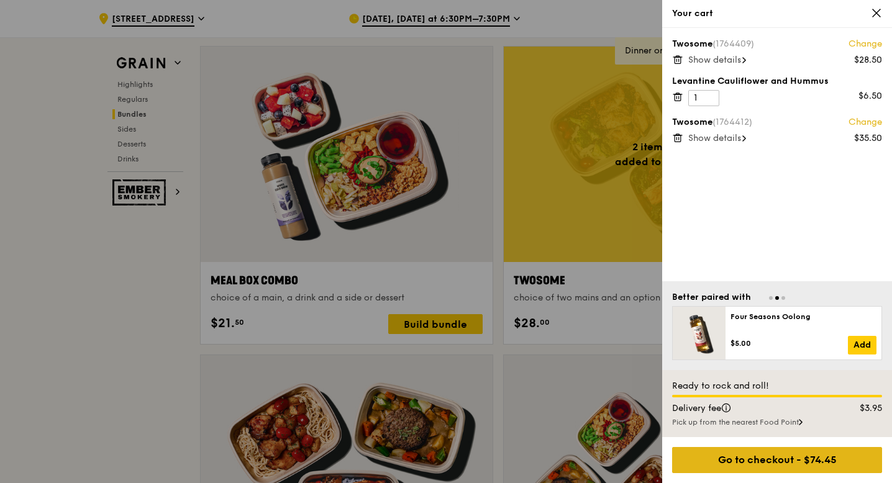
click at [812, 460] on div "Go to checkout - $74.45" at bounding box center [777, 460] width 210 height 26
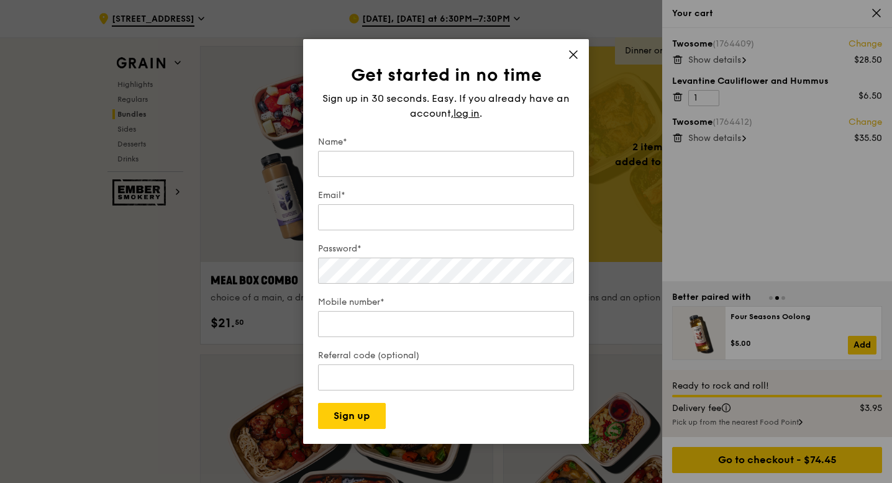
click at [570, 49] on icon at bounding box center [573, 54] width 11 height 11
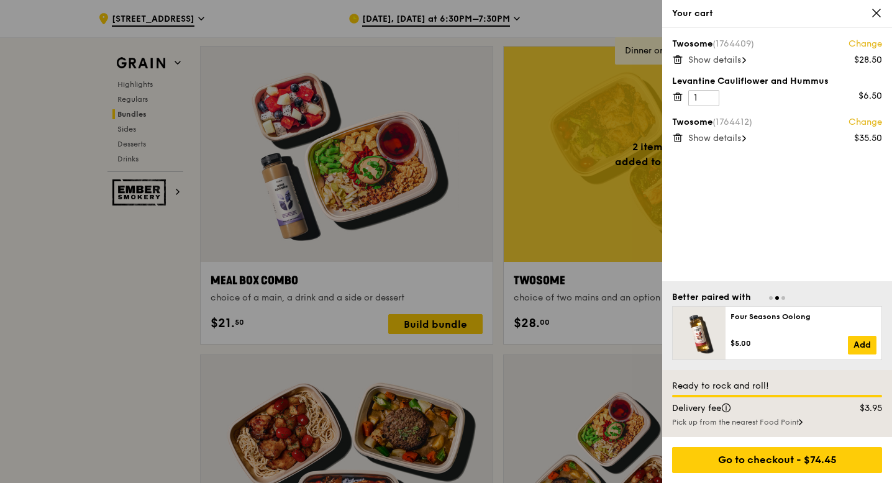
click at [682, 138] on icon at bounding box center [677, 137] width 11 height 11
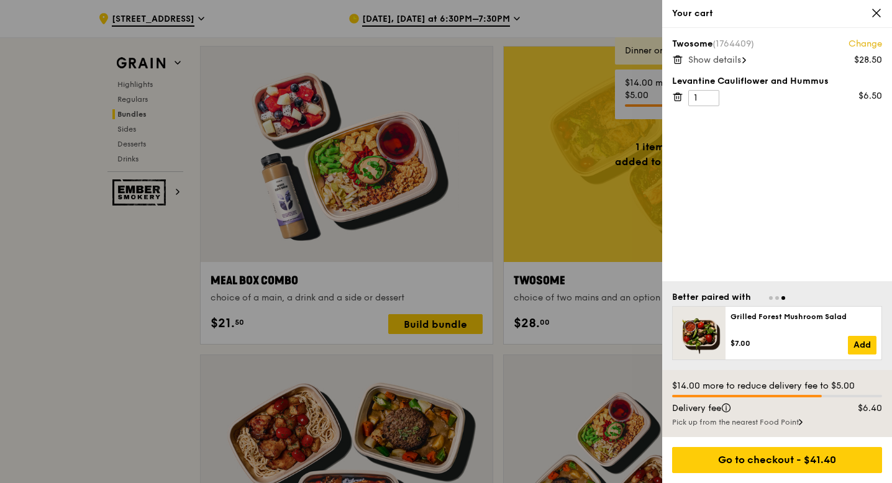
click at [478, 245] on div at bounding box center [446, 241] width 892 height 483
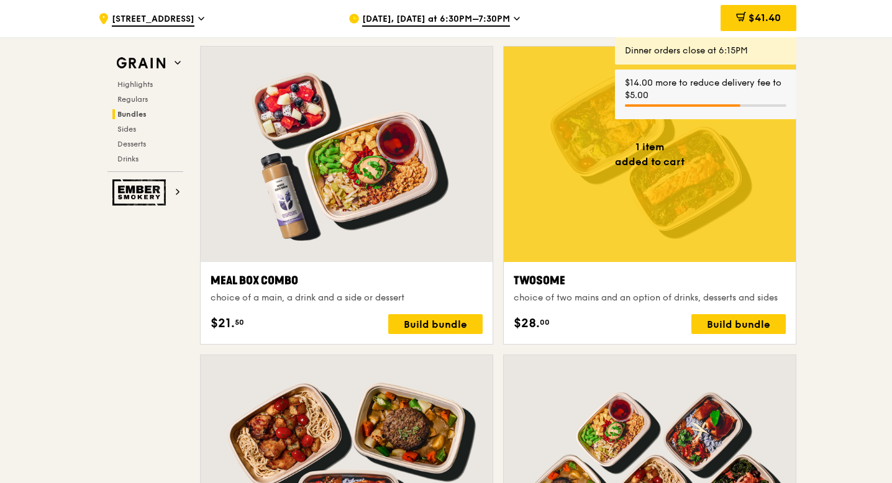
click at [719, 313] on div "Twosome choice of two mains and an option of drinks, desserts and sides $28. 00…" at bounding box center [650, 303] width 272 height 62
click at [719, 321] on div "Build bundle" at bounding box center [739, 324] width 94 height 20
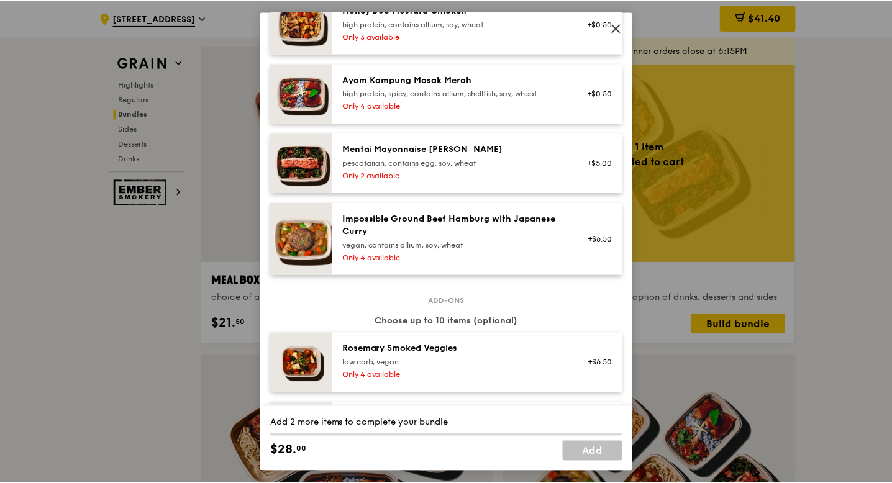
scroll to position [470, 0]
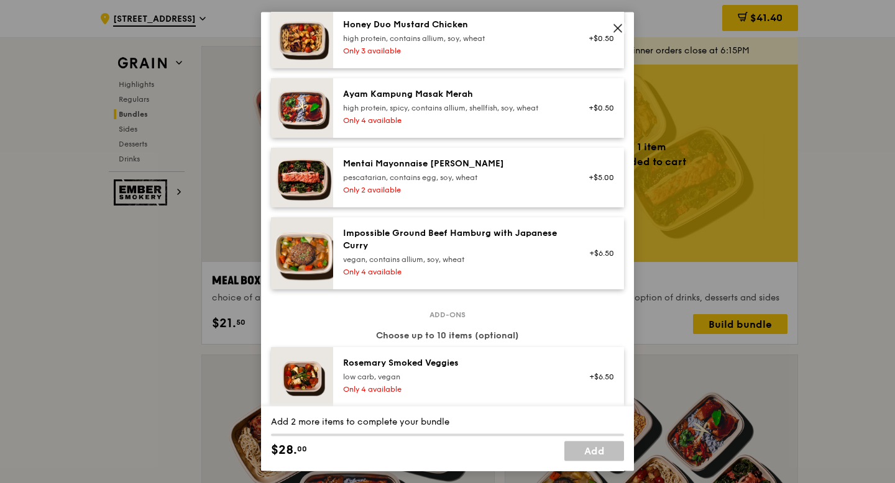
click at [489, 273] on div "Only 4 available" at bounding box center [454, 272] width 223 height 10
click at [510, 181] on div "pescatarian, contains egg, soy, wheat" at bounding box center [454, 178] width 223 height 10
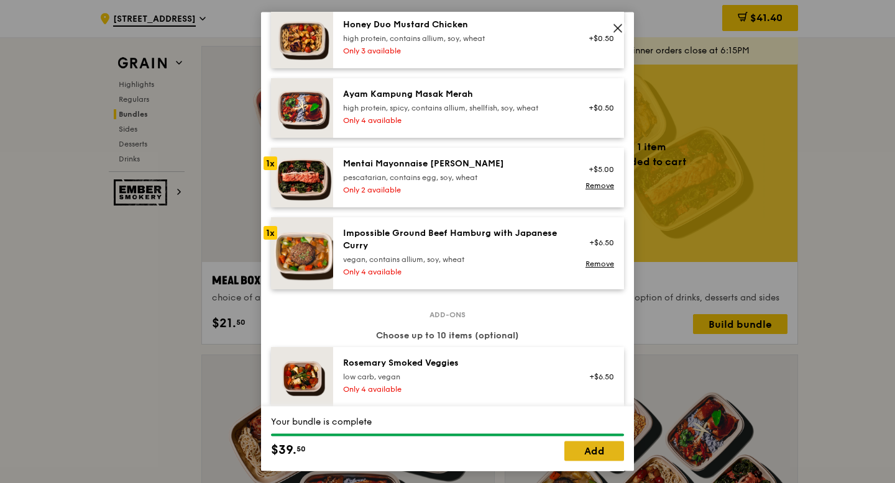
click at [588, 457] on link "Add" at bounding box center [594, 452] width 60 height 20
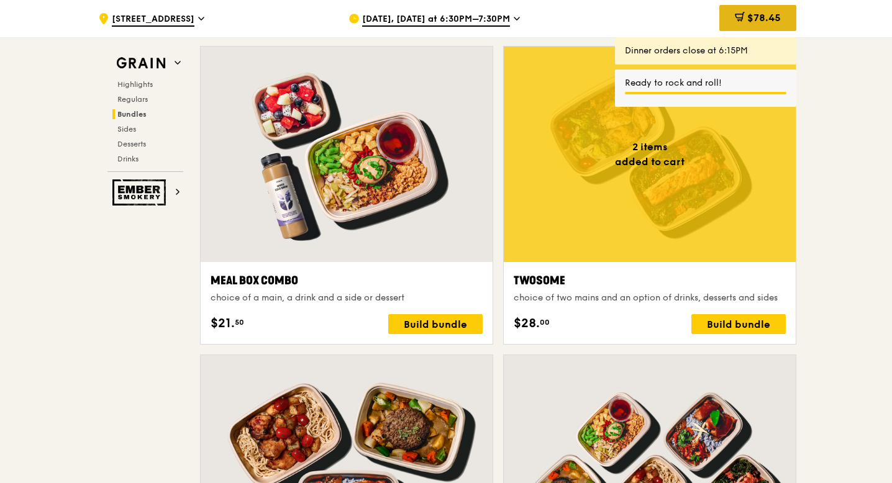
click at [751, 5] on div "$78.45" at bounding box center [758, 18] width 77 height 26
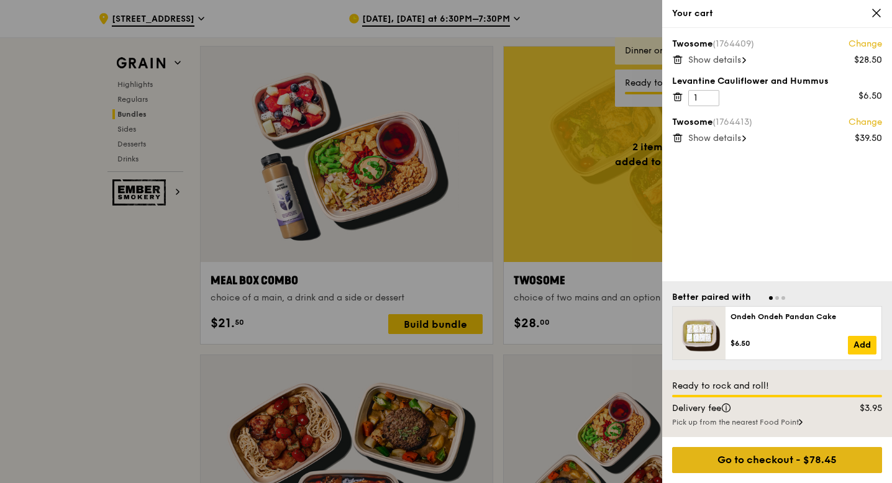
click at [754, 463] on div "Go to checkout - $78.45" at bounding box center [777, 460] width 210 height 26
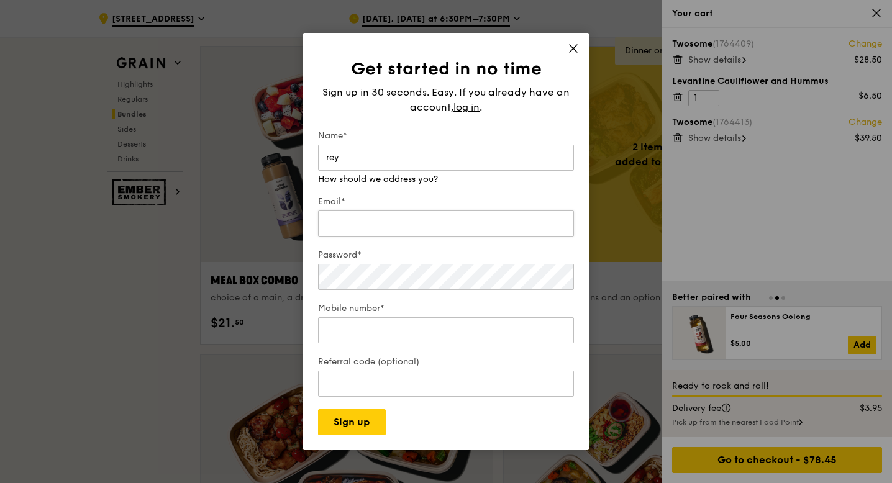
type input "rey"
click at [388, 222] on input "Email*" at bounding box center [446, 224] width 256 height 26
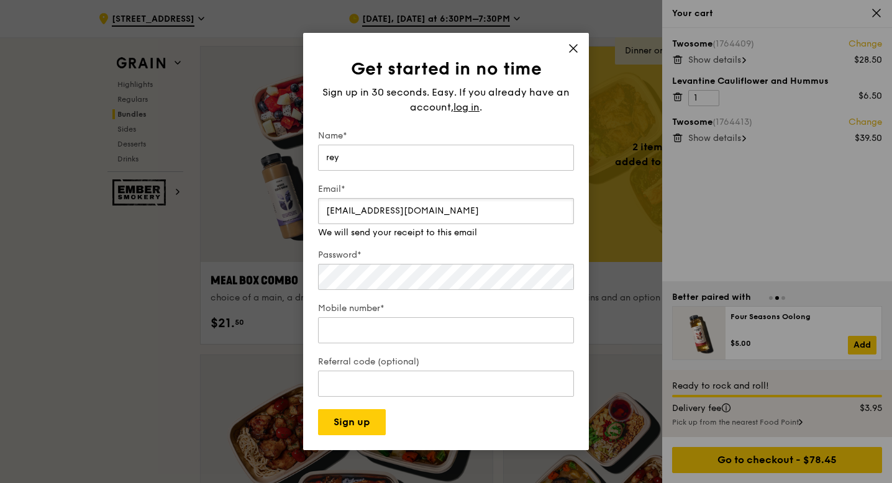
type input "reyliusg@gmail.com"
click at [382, 261] on div "Password*" at bounding box center [446, 270] width 256 height 43
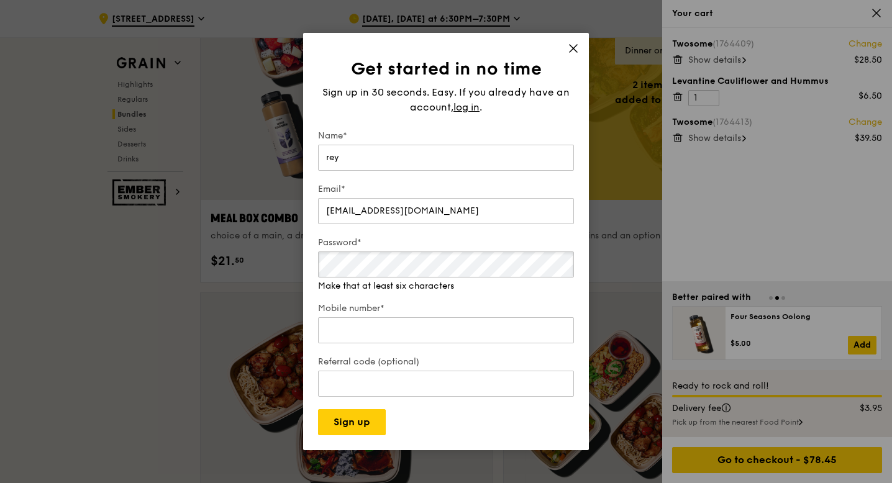
scroll to position [1956, 0]
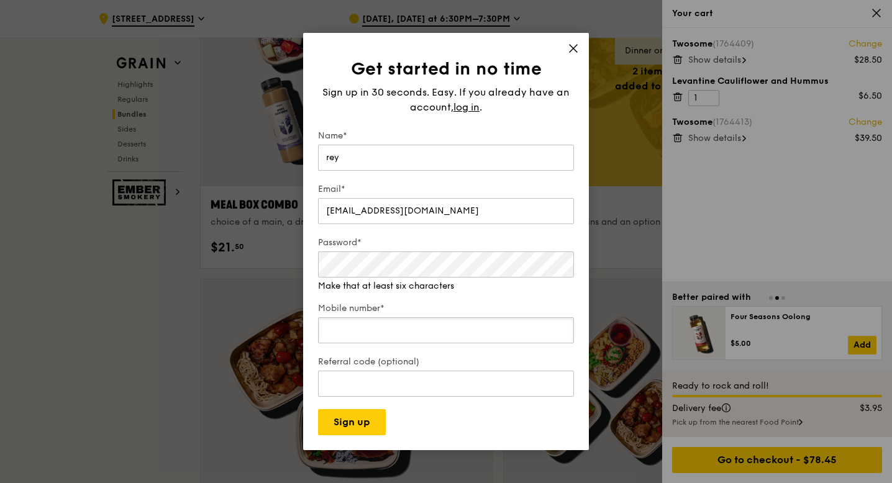
click at [390, 328] on input "Mobile number*" at bounding box center [446, 331] width 256 height 26
type input "83825545"
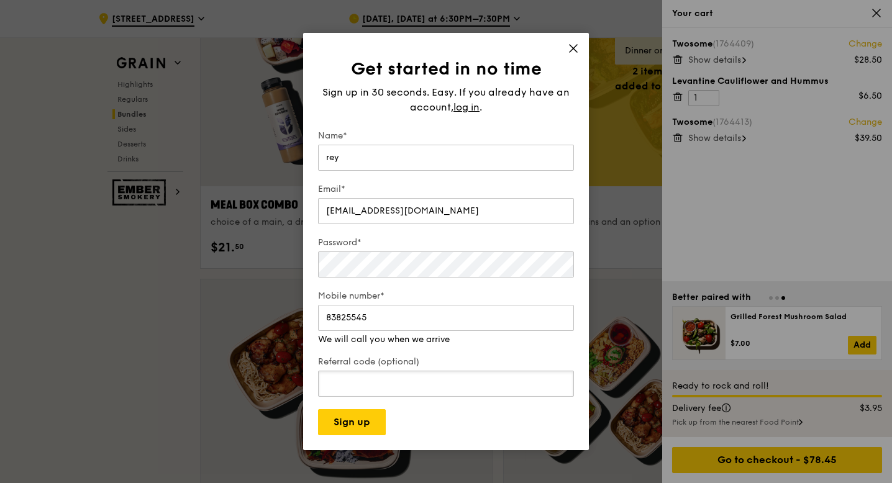
click at [395, 377] on input "Referral code (optional)" at bounding box center [446, 384] width 256 height 26
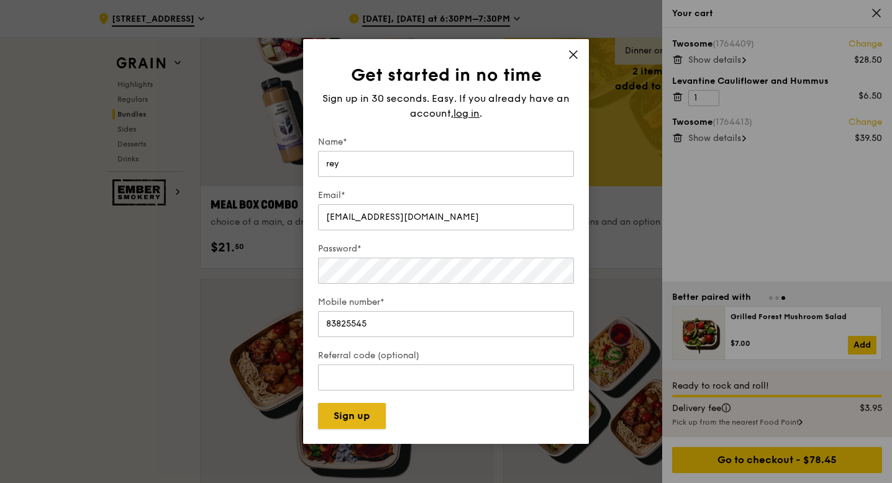
click at [362, 414] on button "Sign up" at bounding box center [352, 416] width 68 height 26
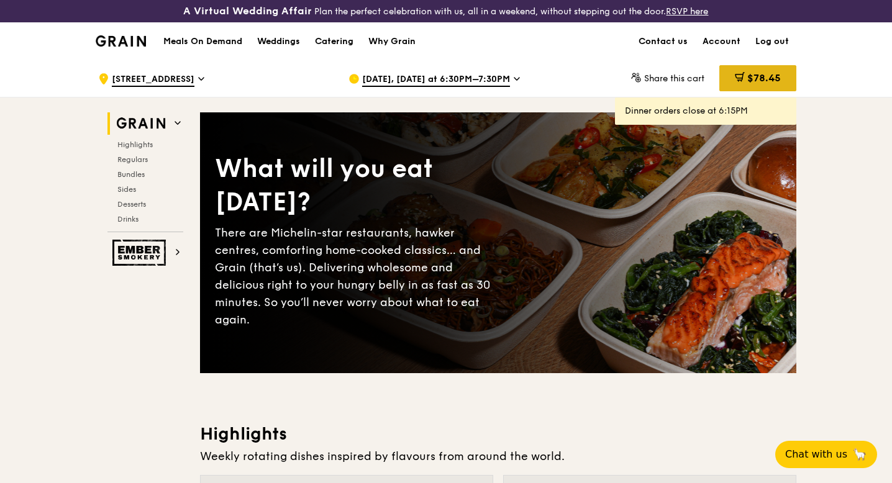
click at [778, 70] on div "$78.45" at bounding box center [758, 78] width 77 height 26
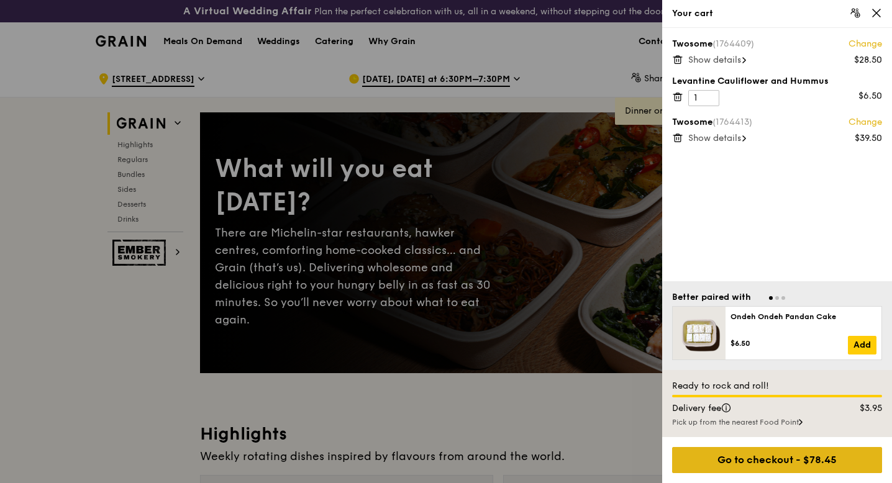
click at [723, 455] on div "Go to checkout - $78.45" at bounding box center [777, 460] width 210 height 26
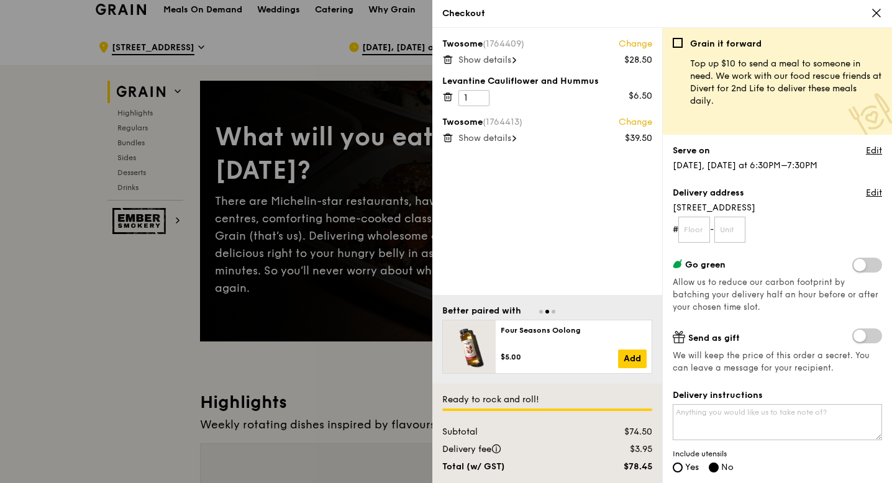
scroll to position [35, 0]
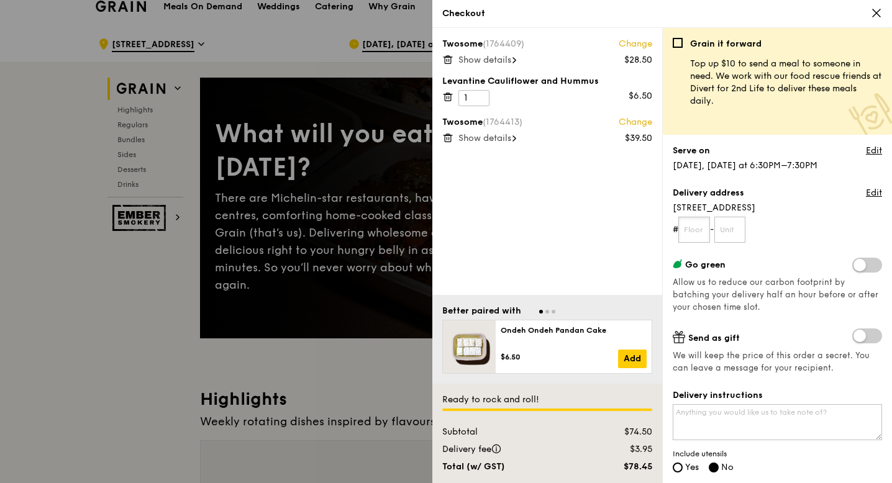
click at [700, 233] on input "text" at bounding box center [695, 230] width 32 height 26
type input "17"
click at [737, 232] on input "text" at bounding box center [731, 230] width 32 height 26
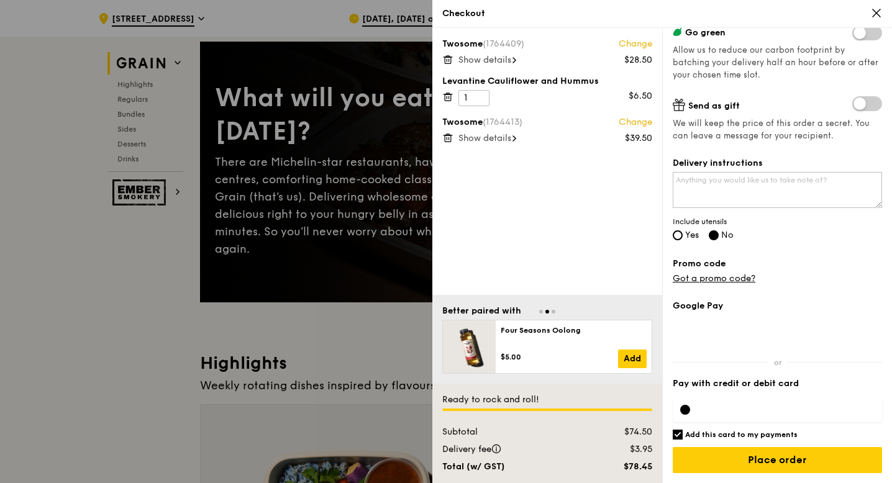
scroll to position [71, 0]
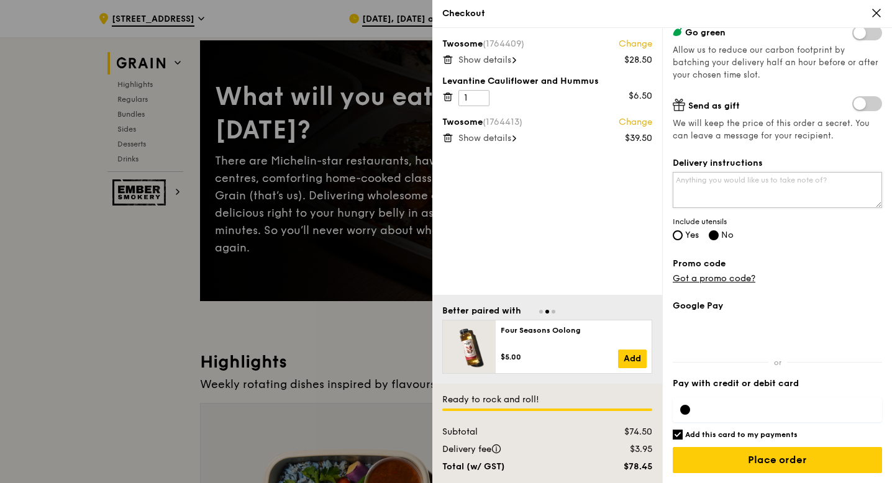
type input "15"
click at [816, 180] on textarea "Delivery instructions" at bounding box center [777, 190] width 209 height 36
click at [673, 238] on label "Yes" at bounding box center [686, 236] width 26 height 11
click at [673, 238] on input "Yes" at bounding box center [678, 236] width 10 height 10
radio input "true"
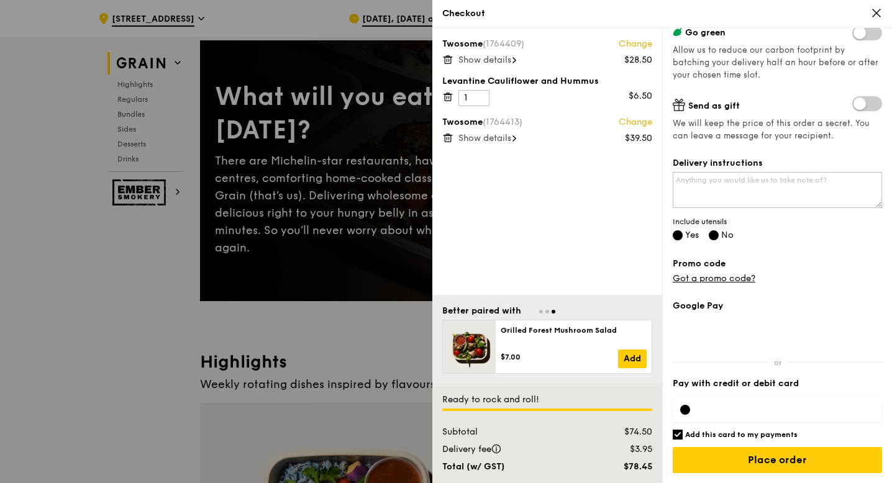
radio input "false"
click at [736, 405] on iframe at bounding box center [787, 410] width 175 height 10
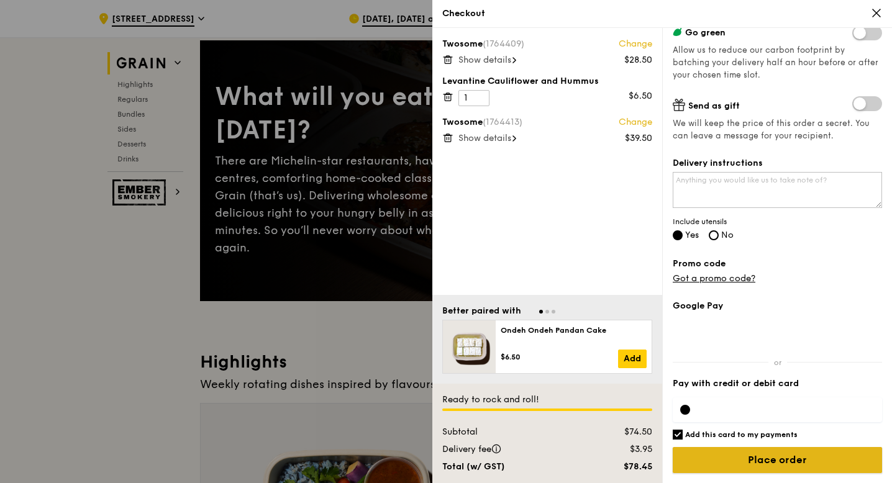
click at [762, 463] on input "Place order" at bounding box center [777, 460] width 209 height 26
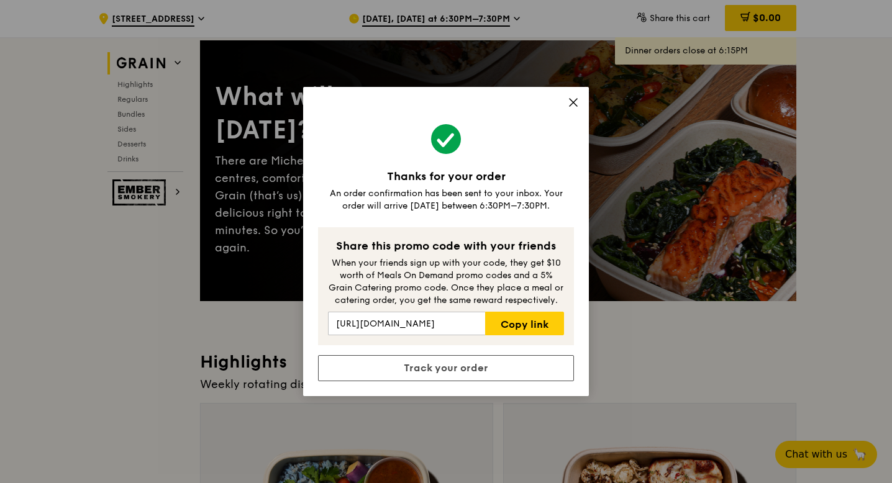
click at [570, 105] on icon at bounding box center [573, 102] width 7 height 7
